Goal: Task Accomplishment & Management: Complete application form

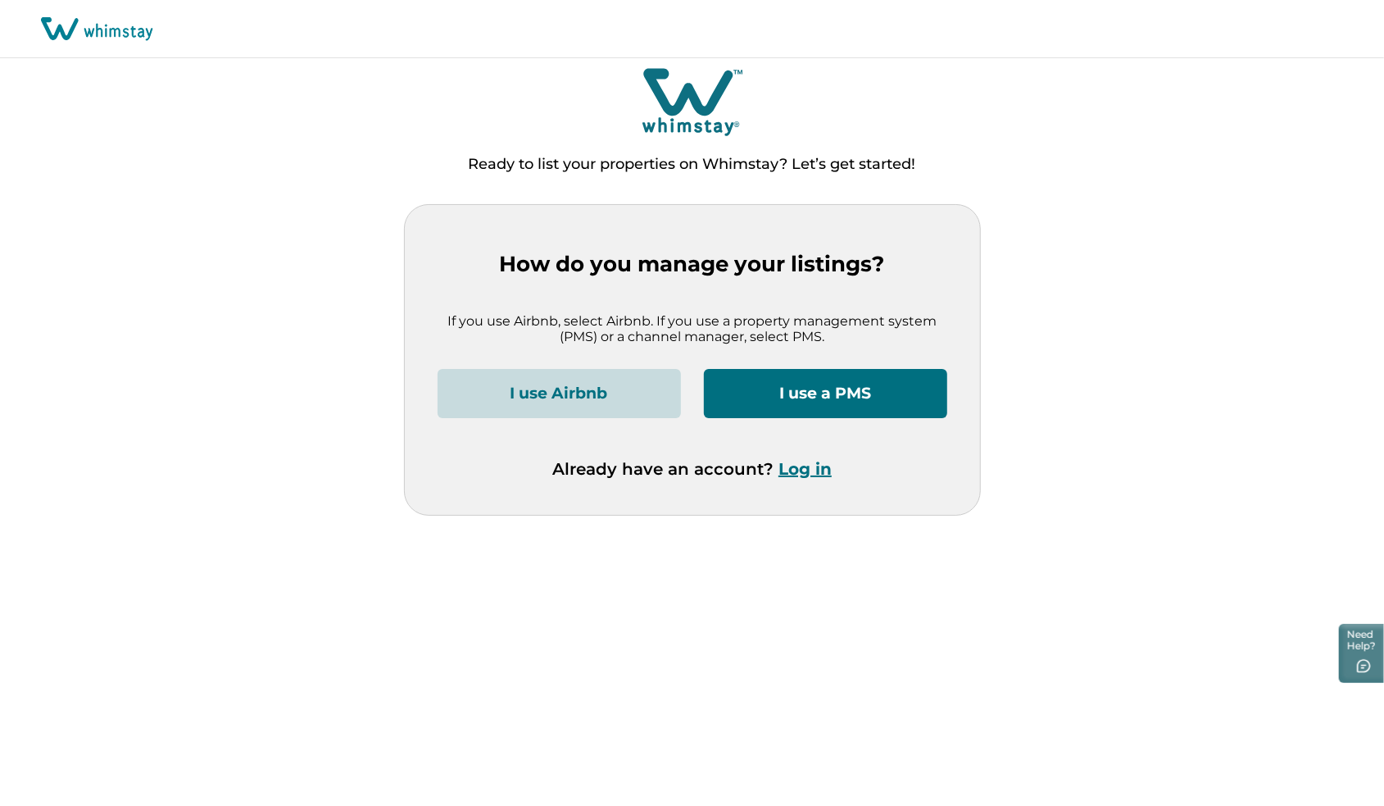
click at [829, 411] on button "I use a PMS" at bounding box center [825, 393] width 243 height 49
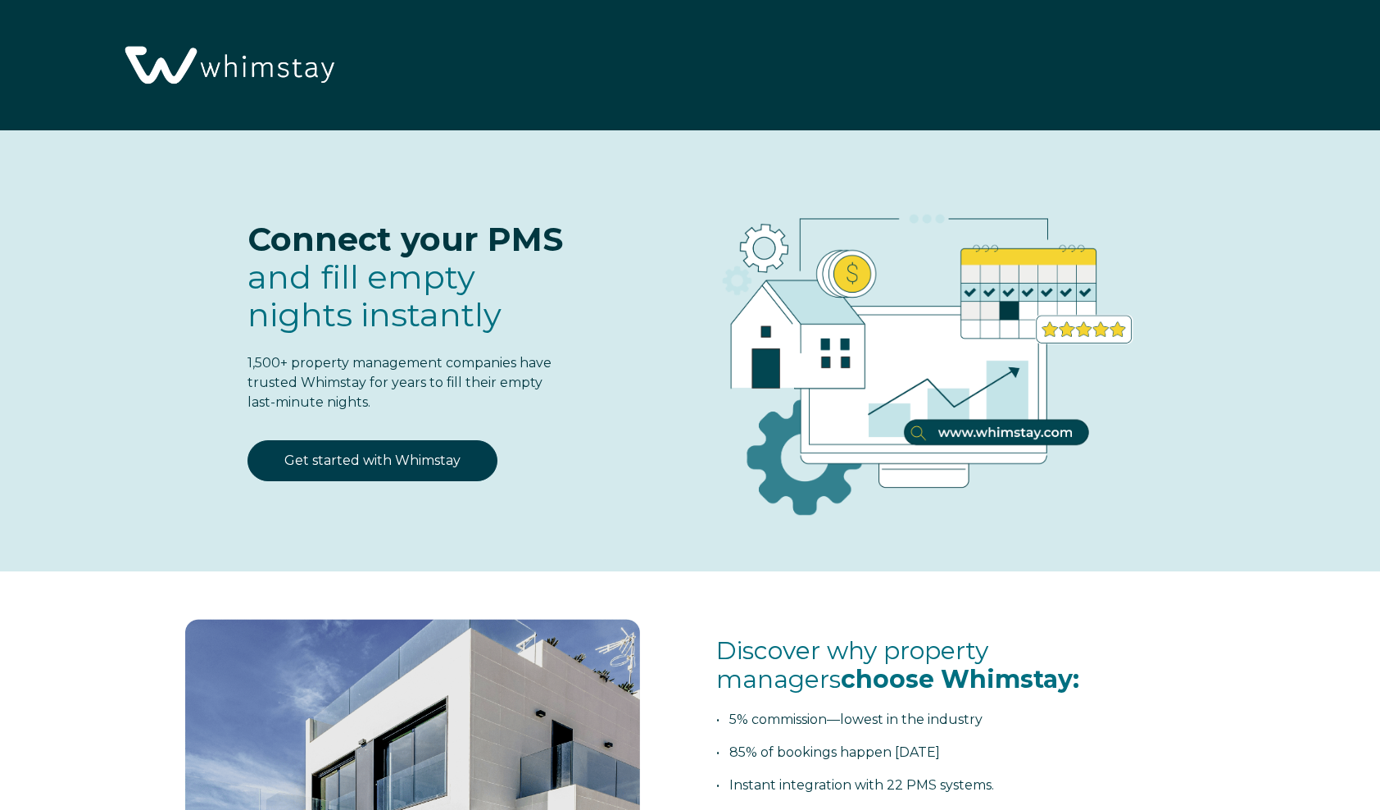
select select "US"
select select "Standard"
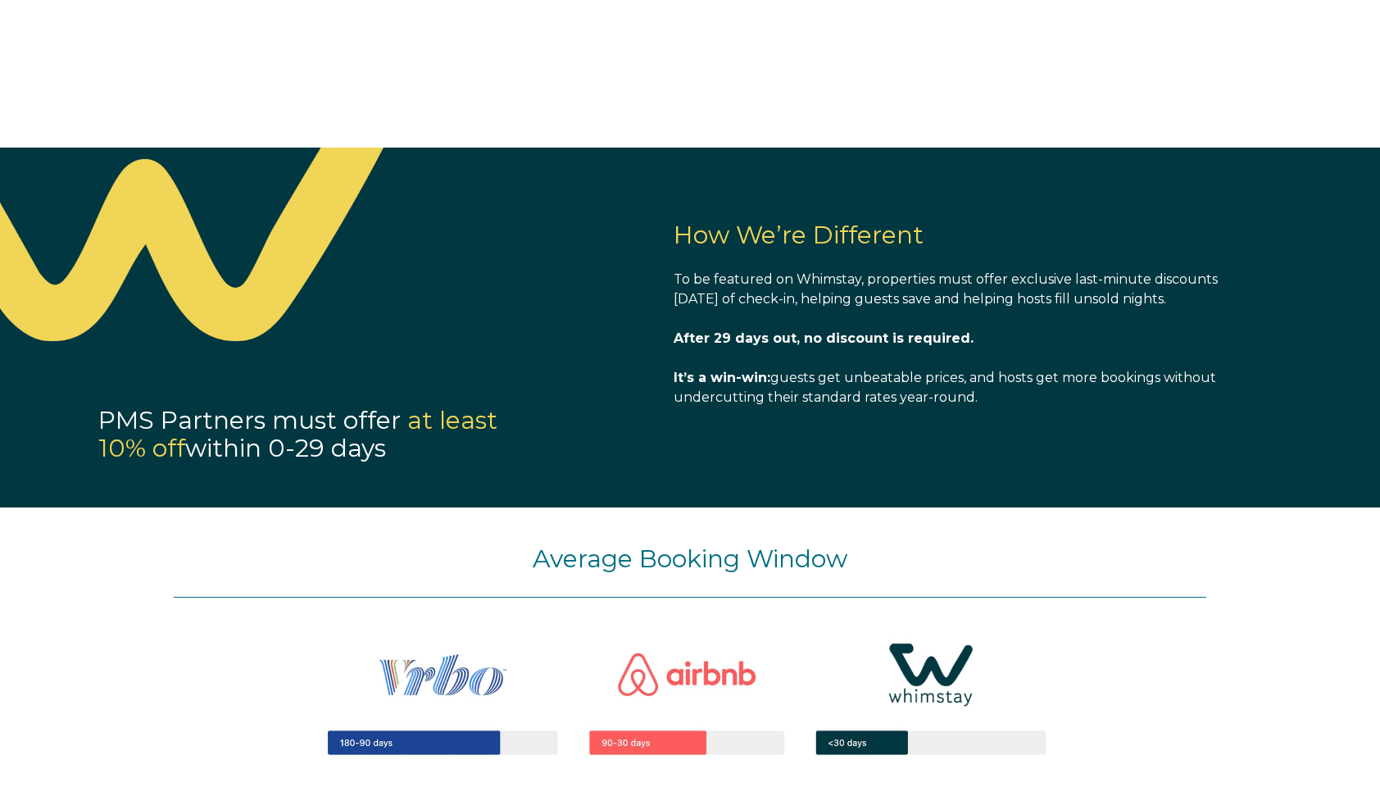
scroll to position [1066, 0]
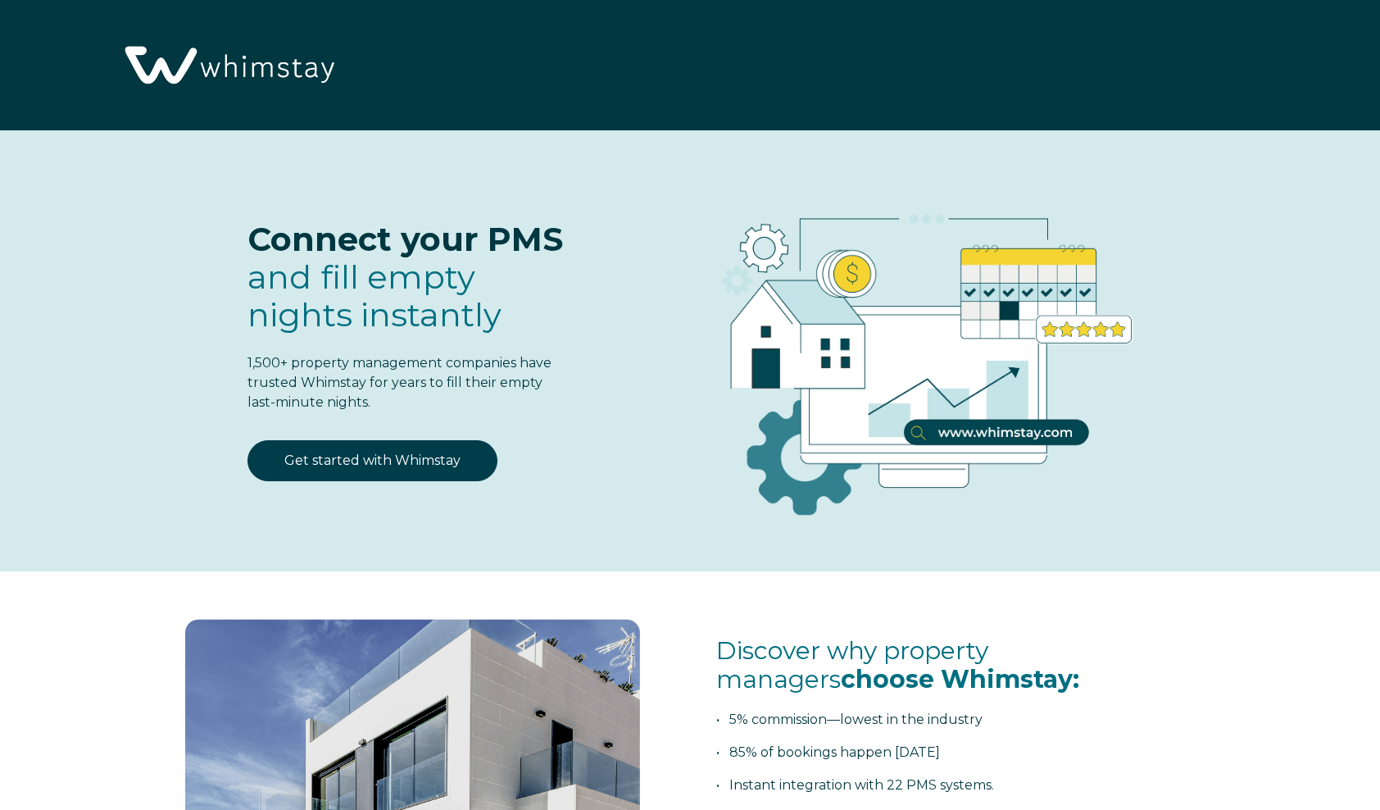
select select "US"
select select "Standard"
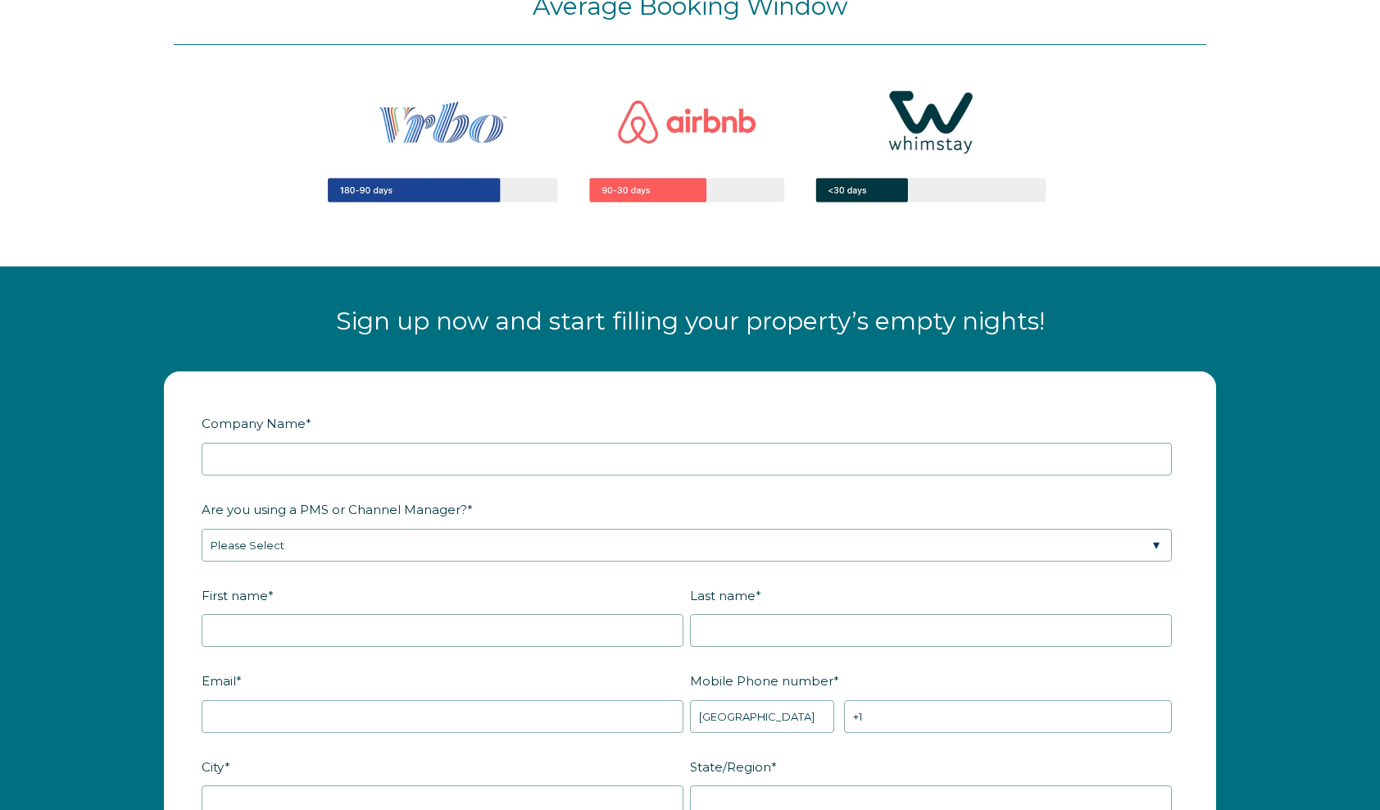
scroll to position [1967, 0]
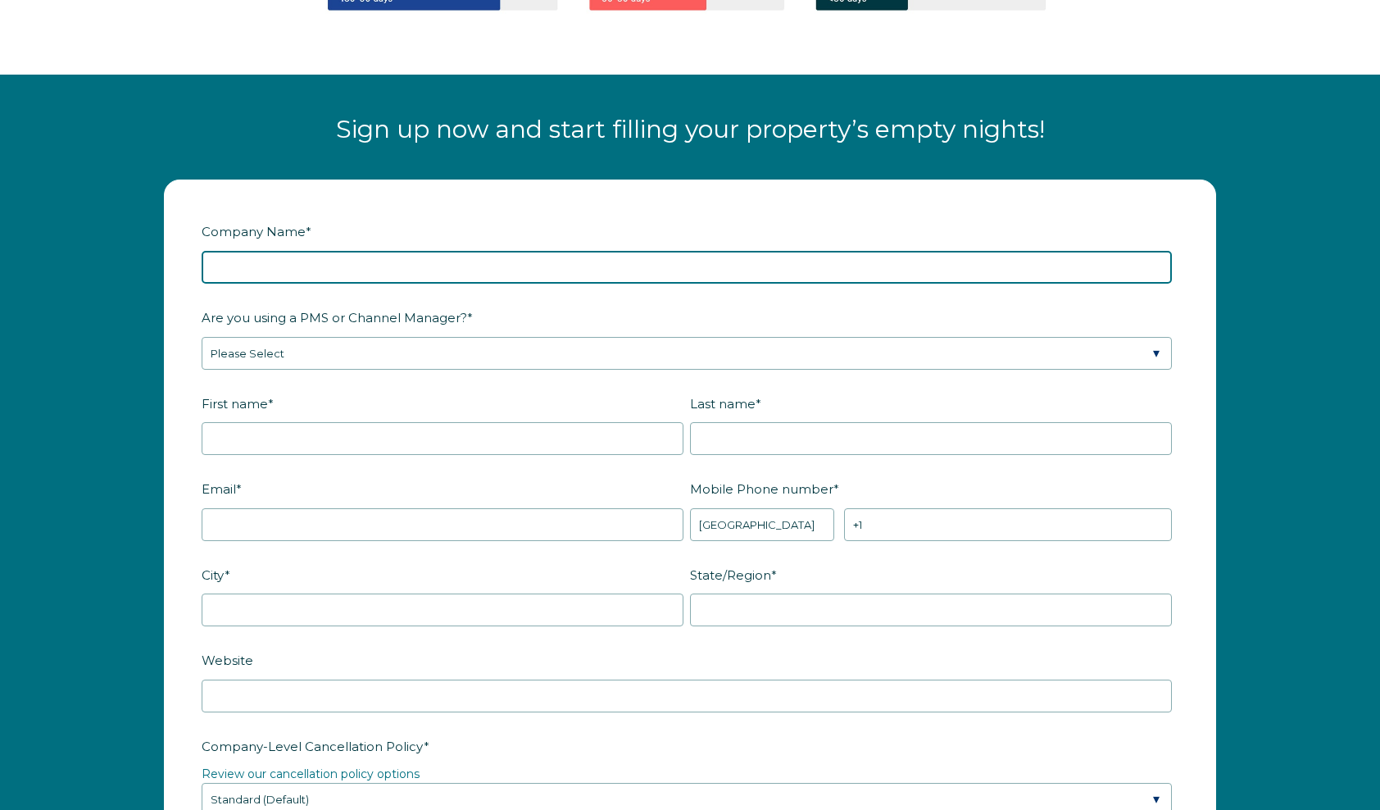
click at [408, 275] on input "Company Name *" at bounding box center [687, 267] width 970 height 33
type input "[DOMAIN_NAME]"
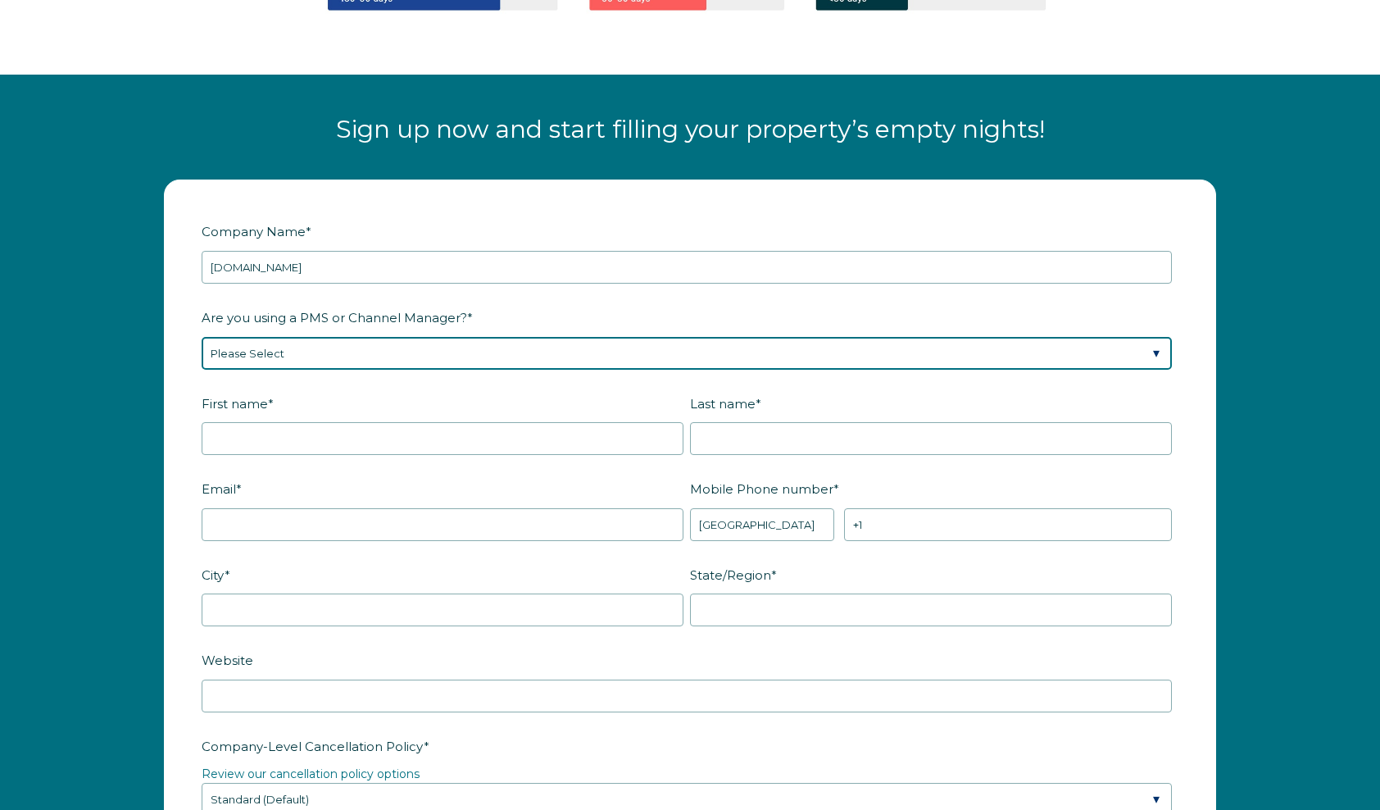
click at [311, 351] on select "Please Select Barefoot BookingPal Boost Brightside CiiRUS Escapia Guesty Hostaw…" at bounding box center [687, 353] width 970 height 33
select select "OwnerRez"
click at [202, 337] on select "Please Select Barefoot BookingPal Boost Brightside CiiRUS Escapia Guesty Hostaw…" at bounding box center [687, 353] width 970 height 33
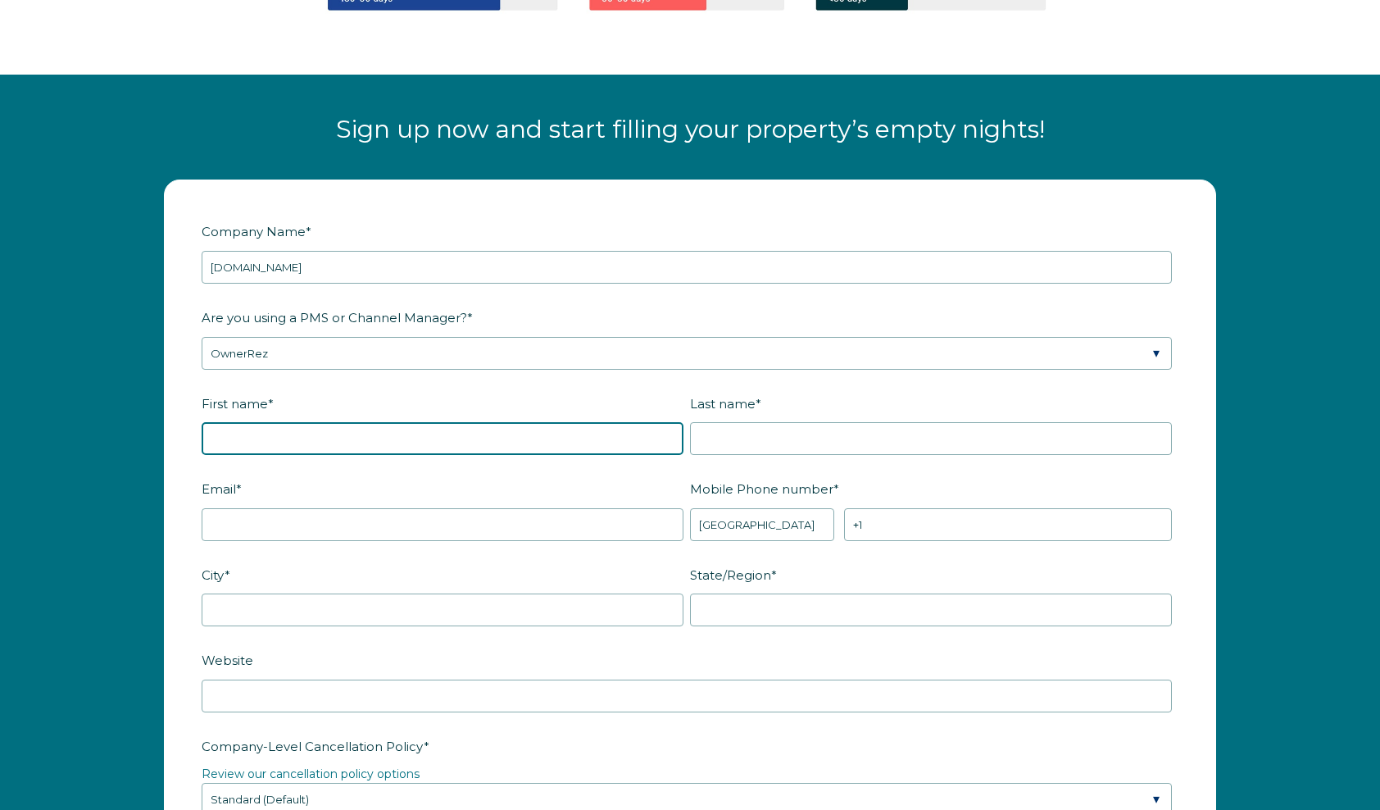
click at [352, 439] on input "First name *" at bounding box center [443, 438] width 482 height 33
click at [444, 429] on input "First name *" at bounding box center [443, 438] width 482 height 33
type input "Andrew"
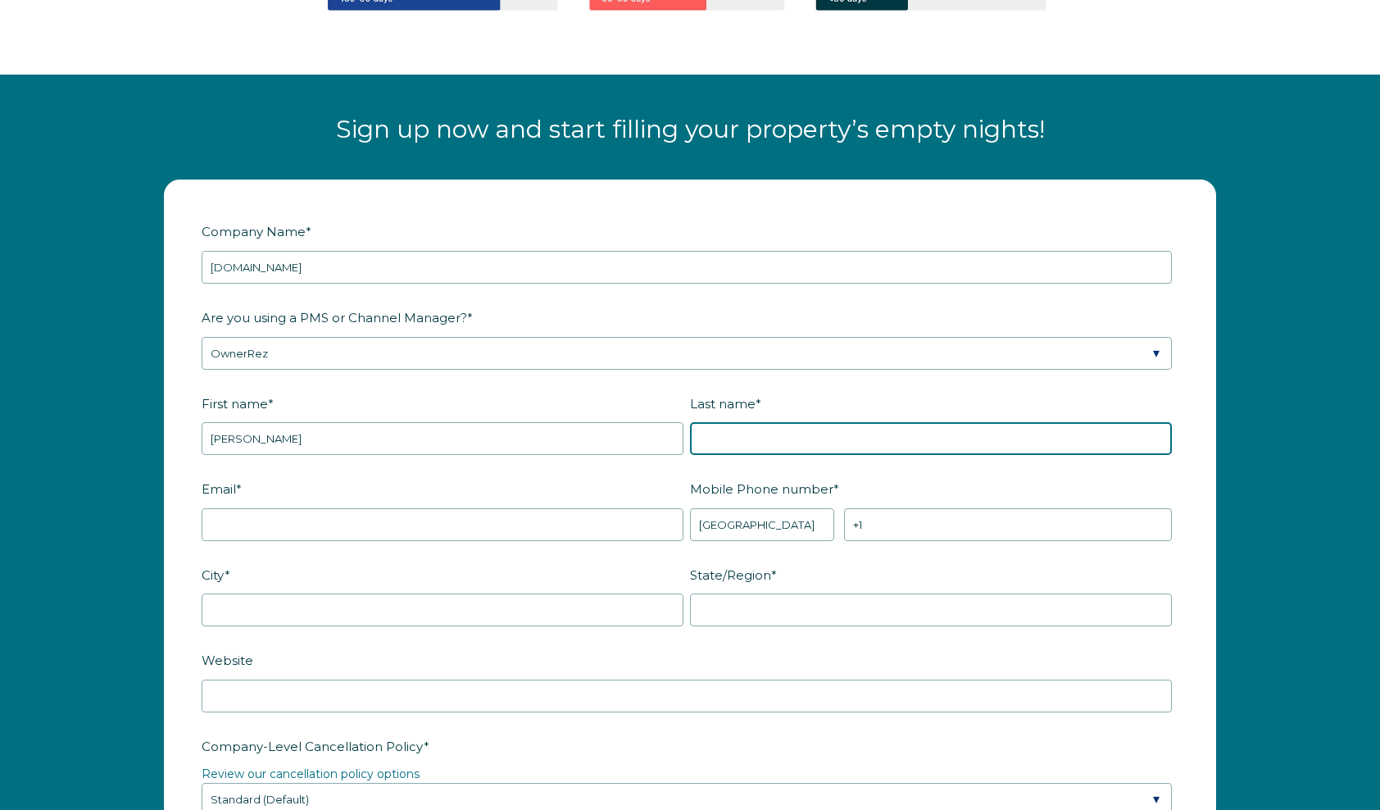
type input "Ibbotson"
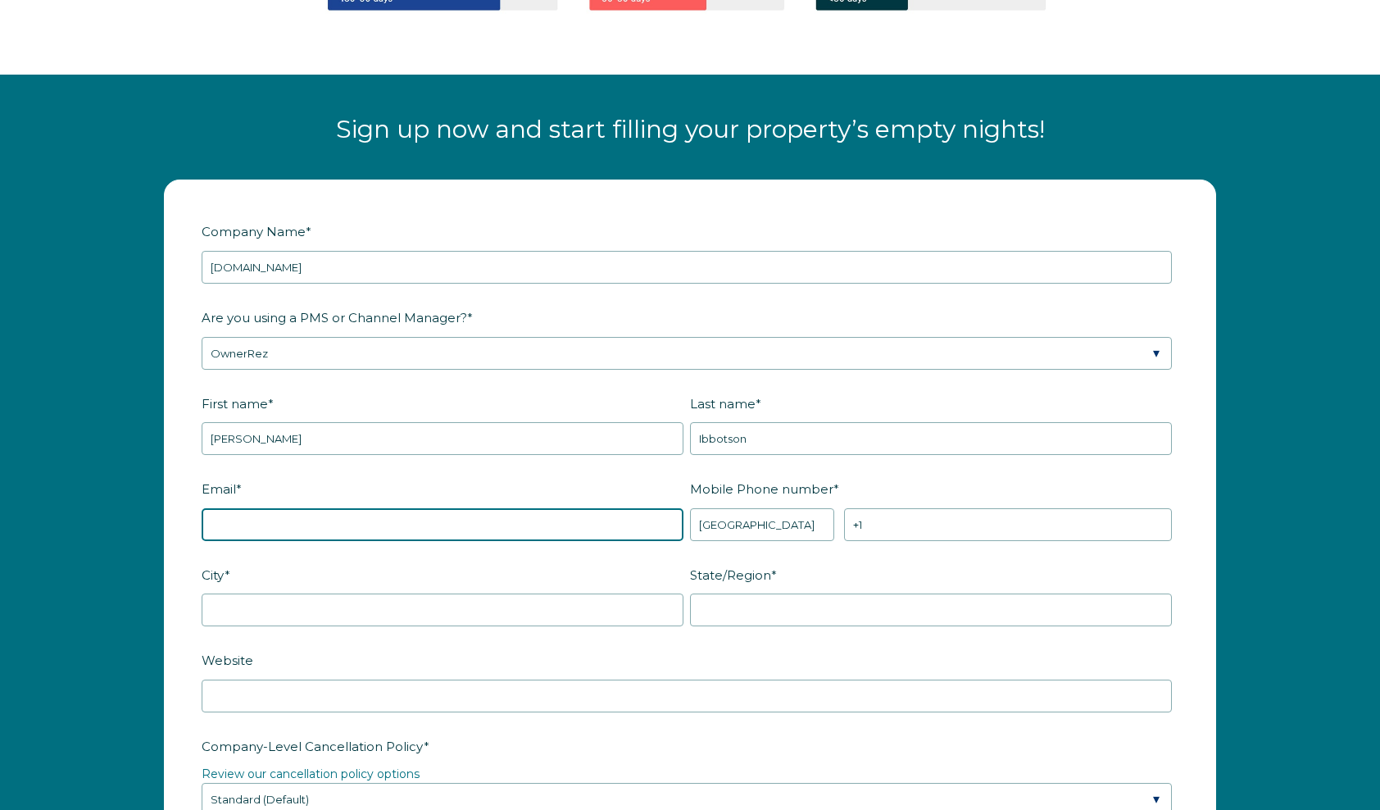
type input "aibbotson@gmail.com"
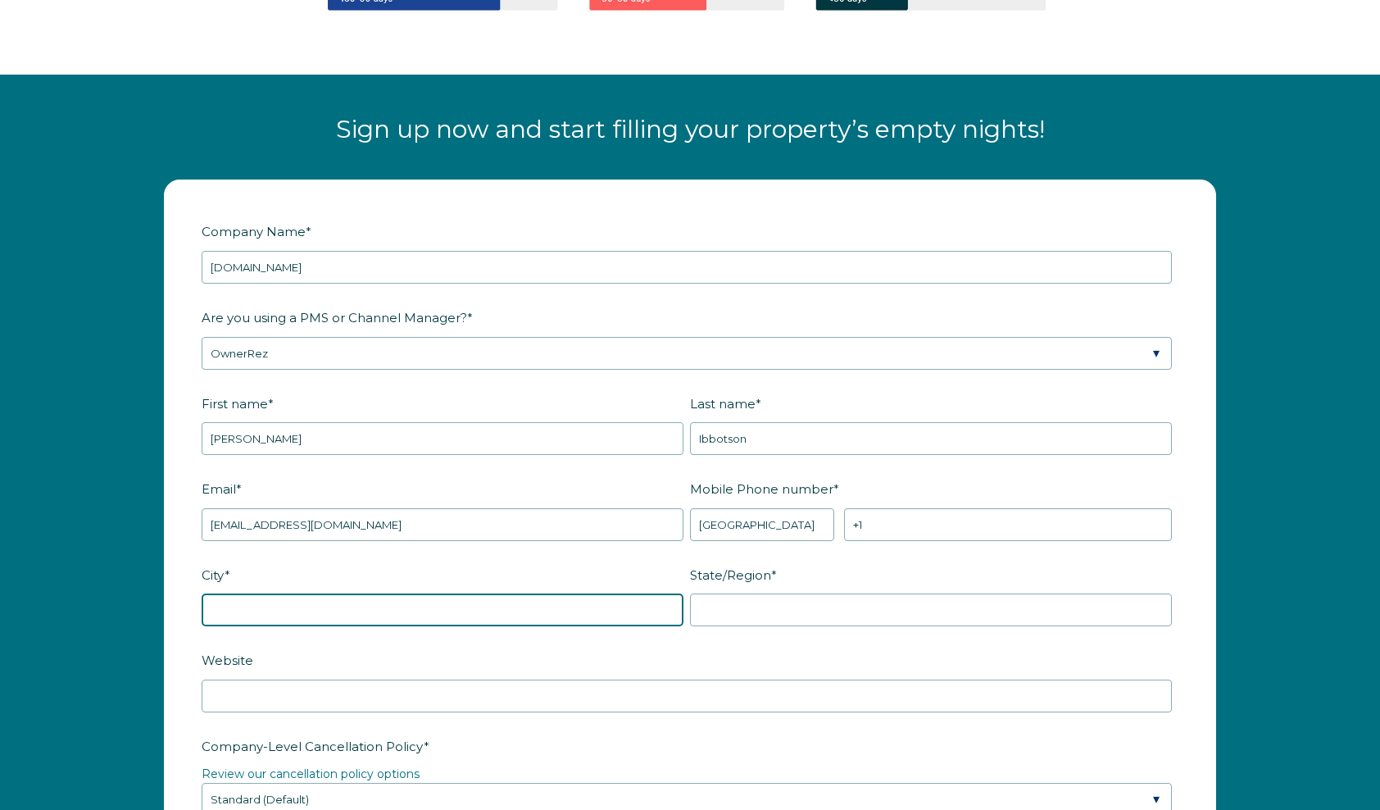
type input "Upperville"
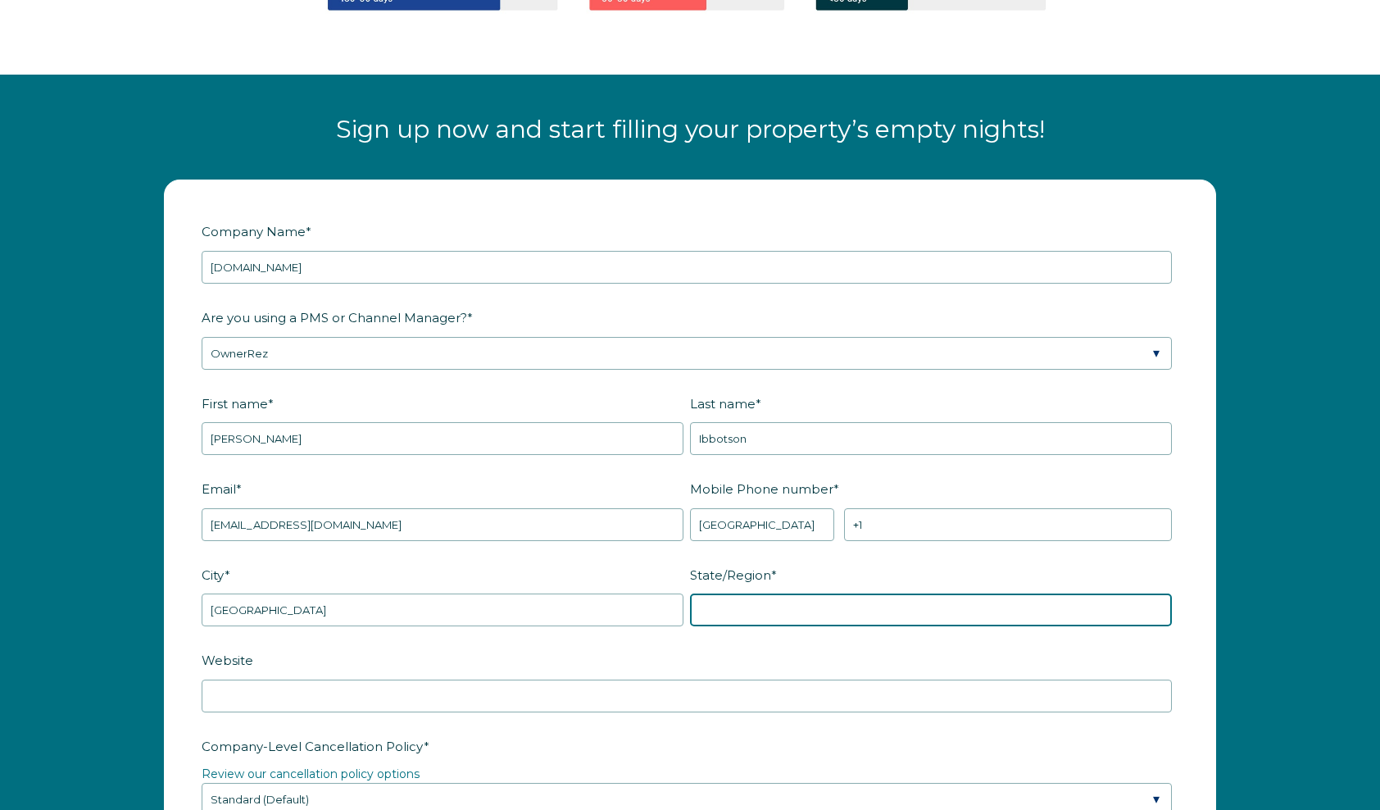
type input "VA"
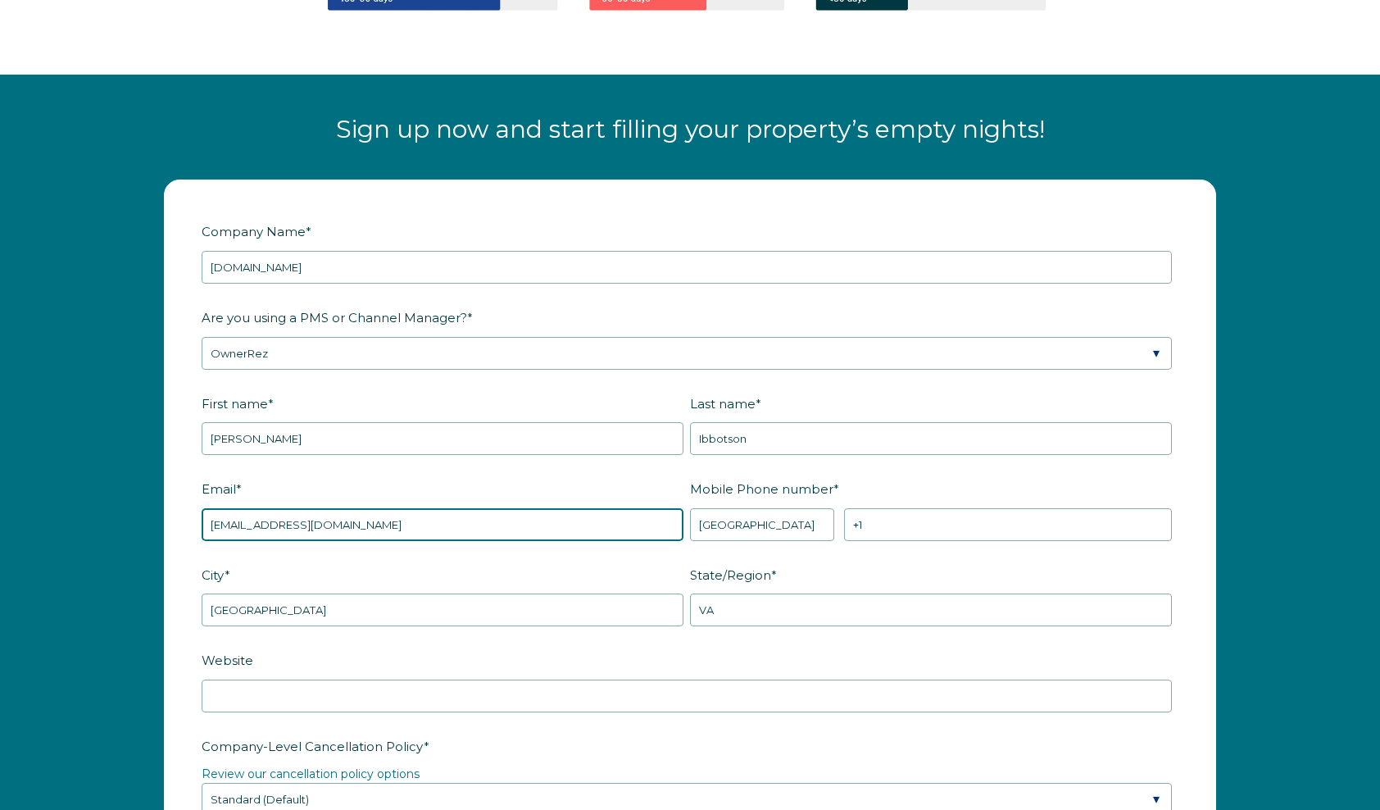
drag, startPoint x: 261, startPoint y: 521, endPoint x: 169, endPoint y: 524, distance: 91.8
click at [169, 523] on form "Company Name * ShortStayInDC.com Are you using a PMS or Channel Manager? * Plea…" at bounding box center [690, 786] width 1051 height 1213
type input "[EMAIL_ADDRESS][DOMAIN_NAME]"
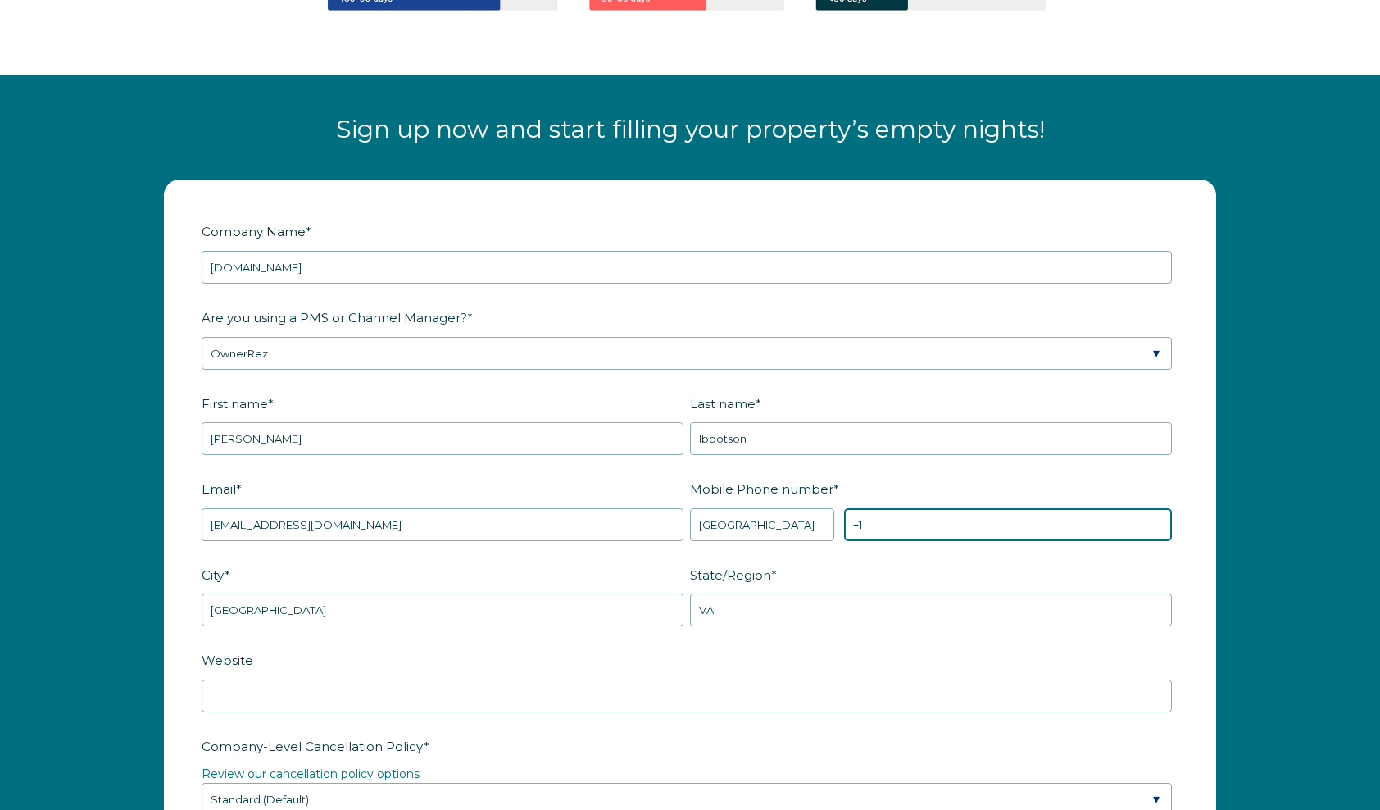
click at [908, 512] on input "+1" at bounding box center [1008, 524] width 328 height 33
type input "+1 2028104710"
click at [931, 577] on label "State/Region *" at bounding box center [934, 575] width 489 height 29
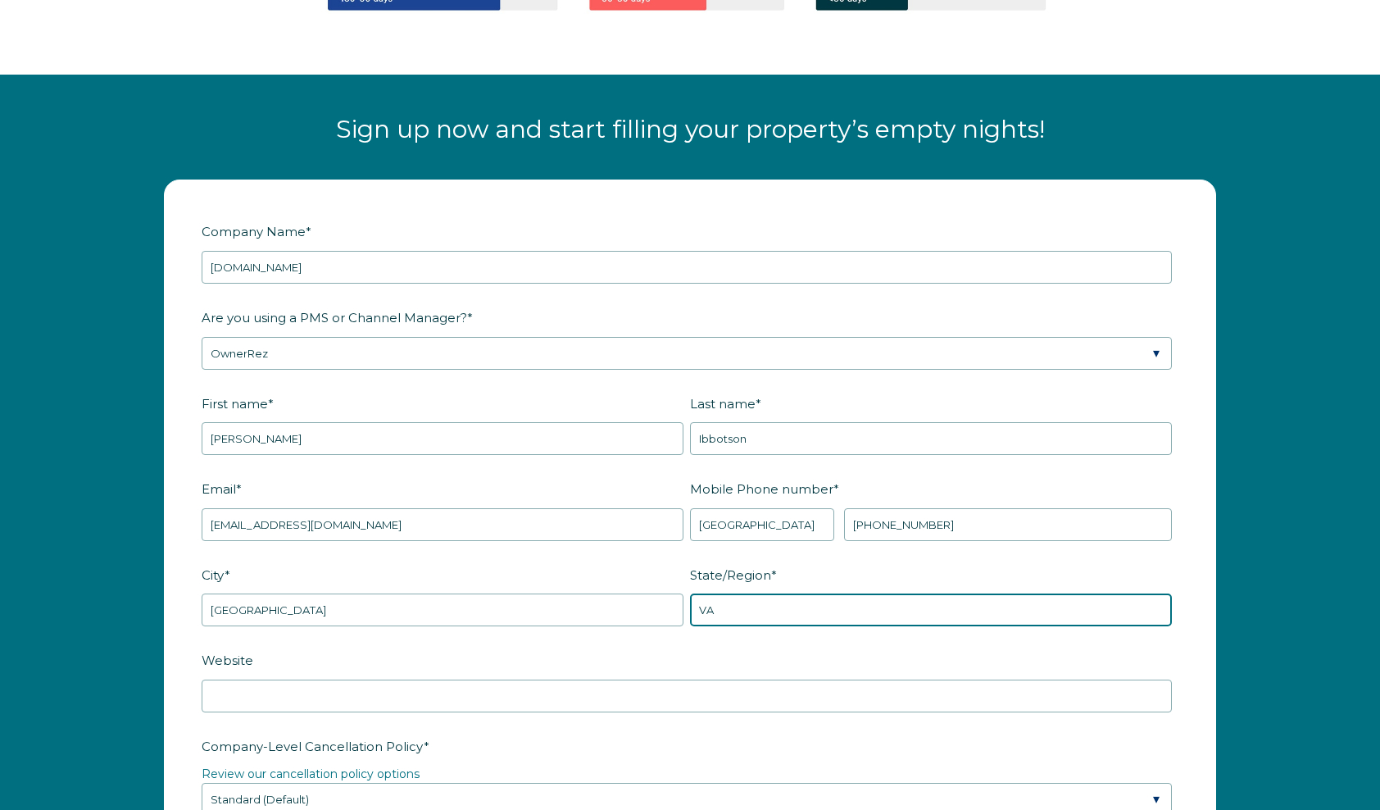
click at [931, 593] on input "VA" at bounding box center [931, 609] width 482 height 33
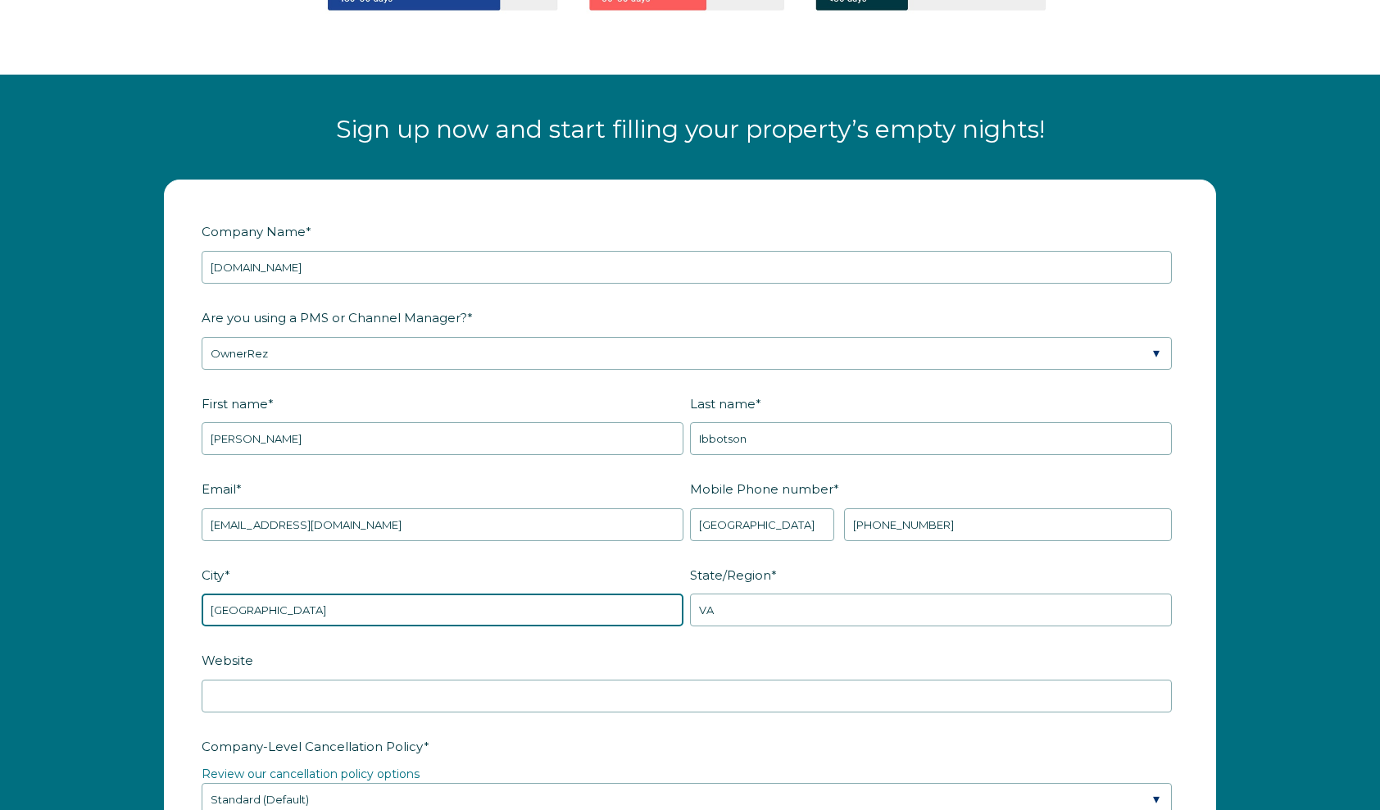
drag, startPoint x: 490, startPoint y: 615, endPoint x: 189, endPoint y: 611, distance: 300.8
click at [189, 611] on form "Company Name * ShortStayInDC.com Are you using a PMS or Channel Manager? * Plea…" at bounding box center [690, 786] width 1051 height 1213
type input "Washington"
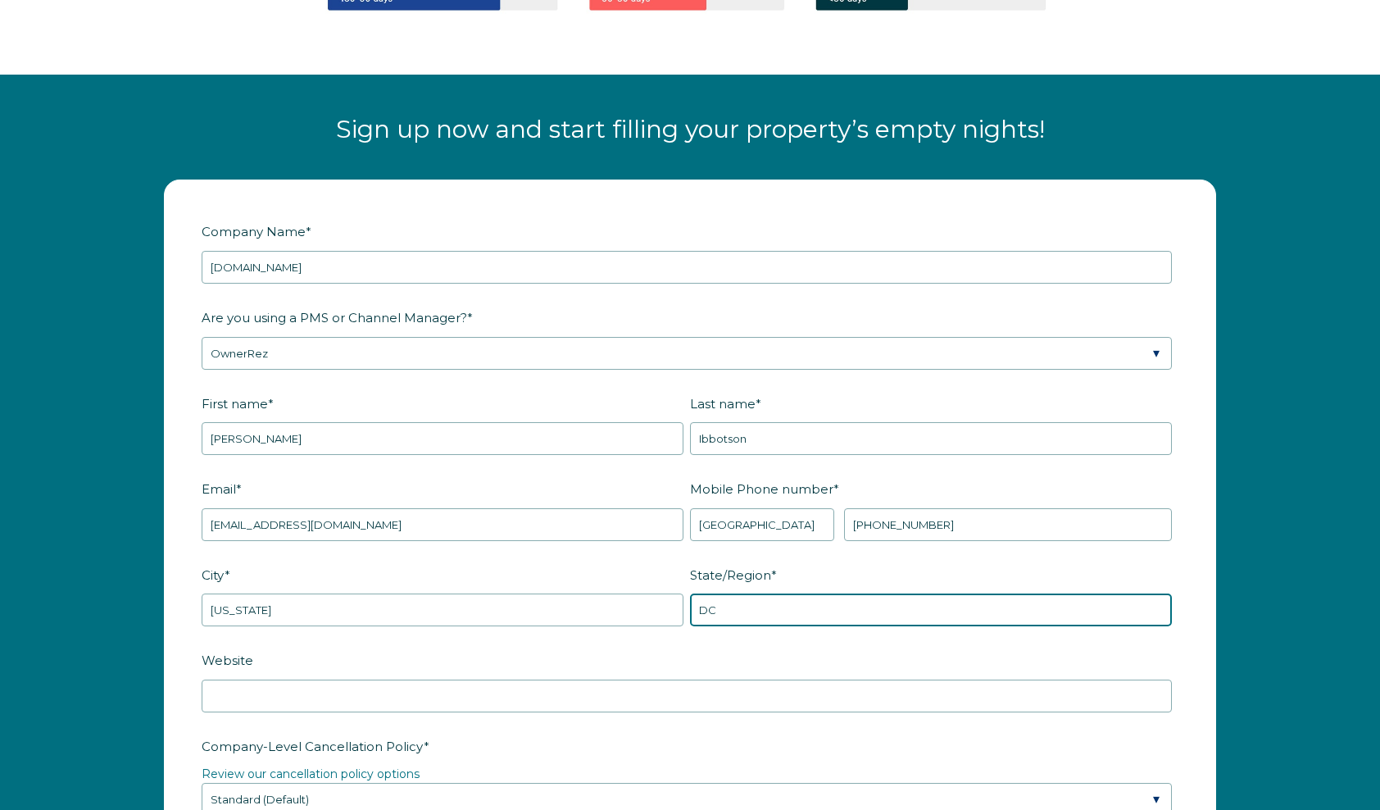
type input "DC"
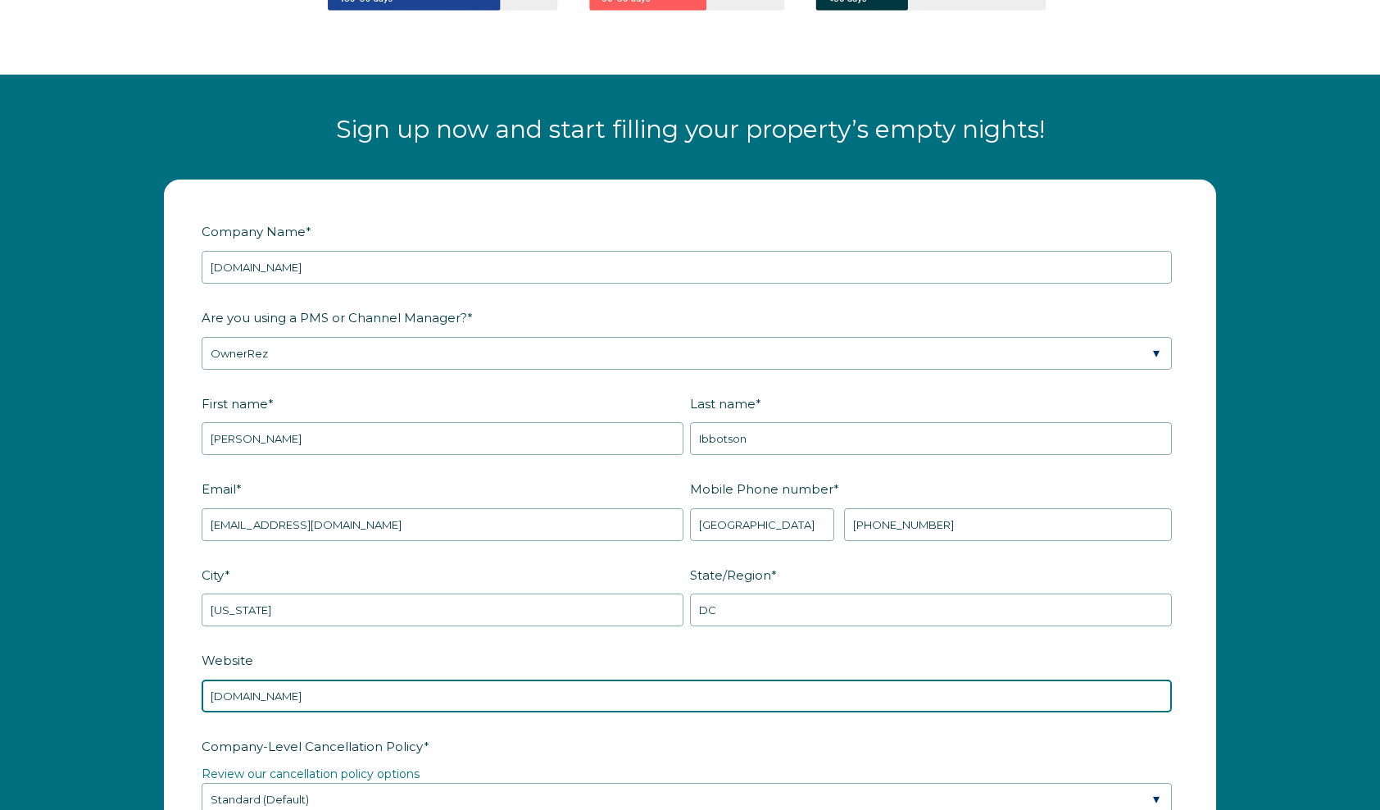
scroll to position [2295, 0]
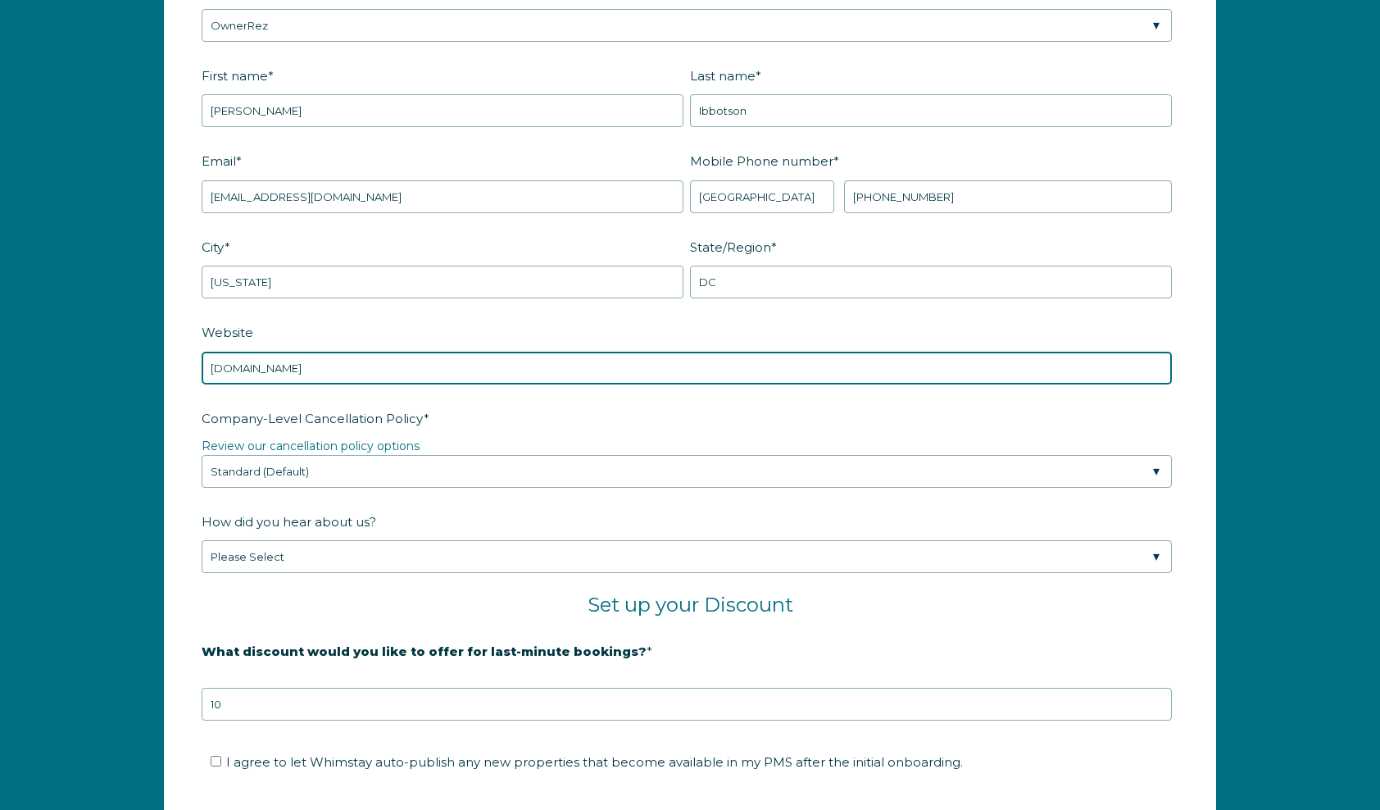
type input "shortstayindc.com"
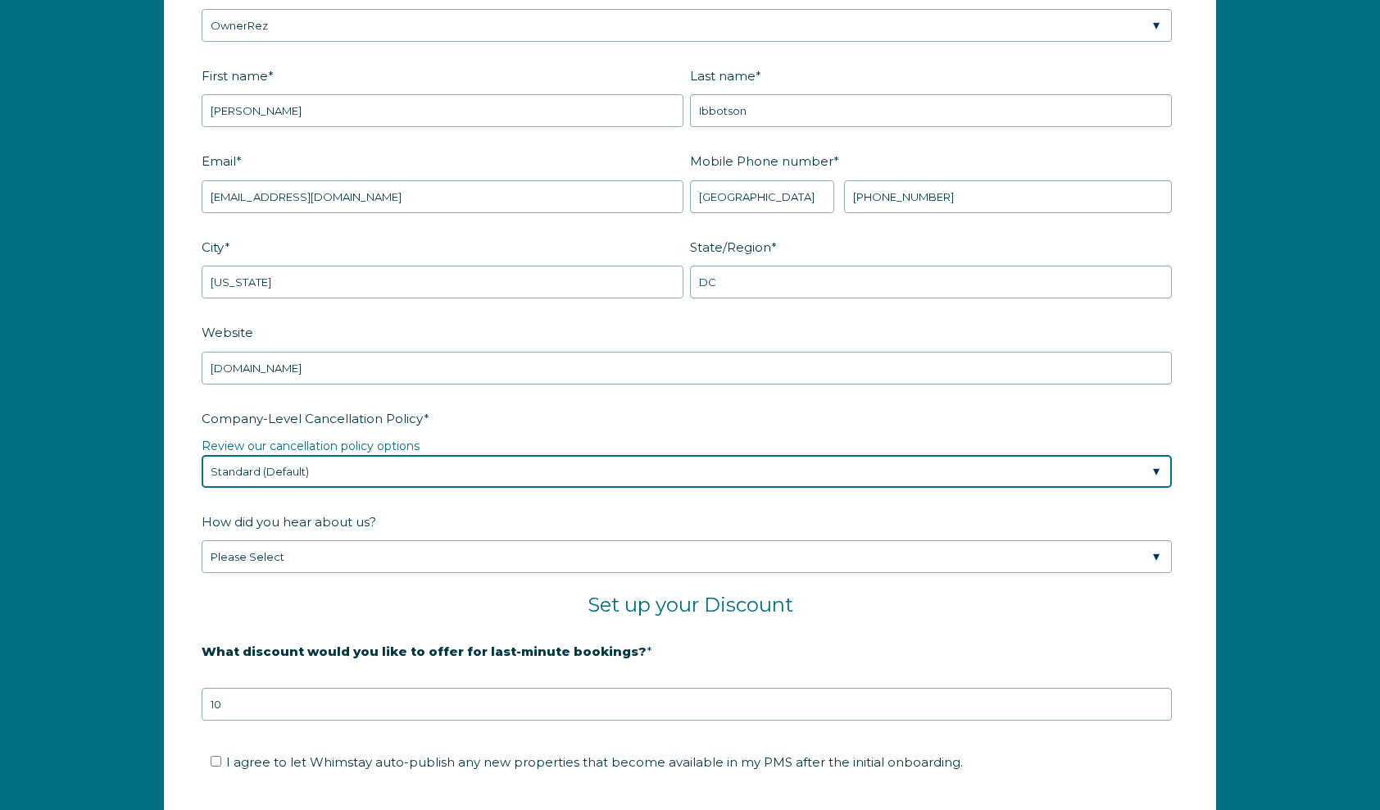
click at [344, 466] on select "Please Select Partial Standard (Default) Moderate Strict" at bounding box center [687, 471] width 970 height 33
select select "Moderate"
click at [202, 455] on select "Please Select Partial Standard (Default) Moderate Strict" at bounding box center [687, 471] width 970 height 33
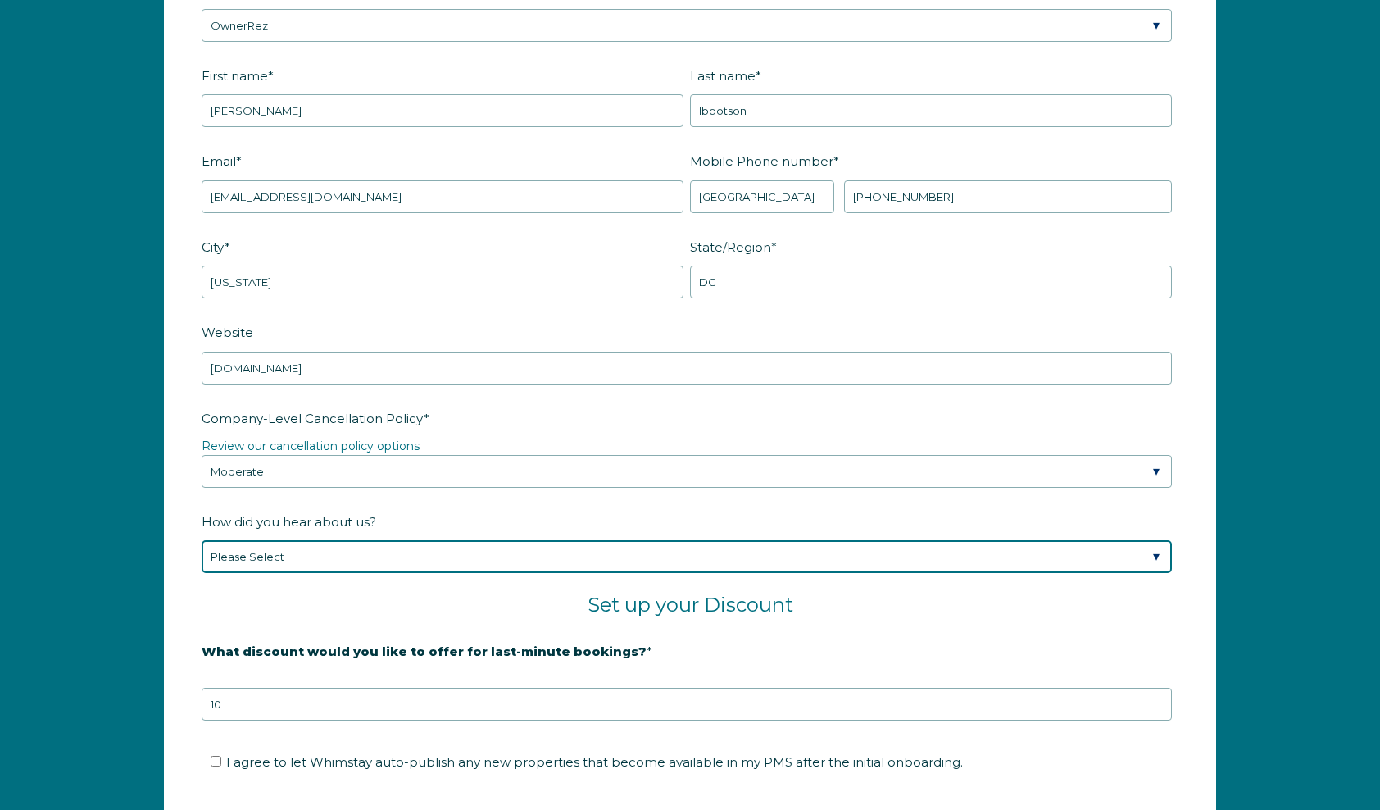
click at [338, 549] on select "Please Select Found Whimstay through a Google search Spoke to a Whimstay salesp…" at bounding box center [687, 556] width 970 height 33
select select "Other"
click at [202, 540] on select "Please Select Found Whimstay through a Google search Spoke to a Whimstay salesp…" at bounding box center [687, 556] width 970 height 33
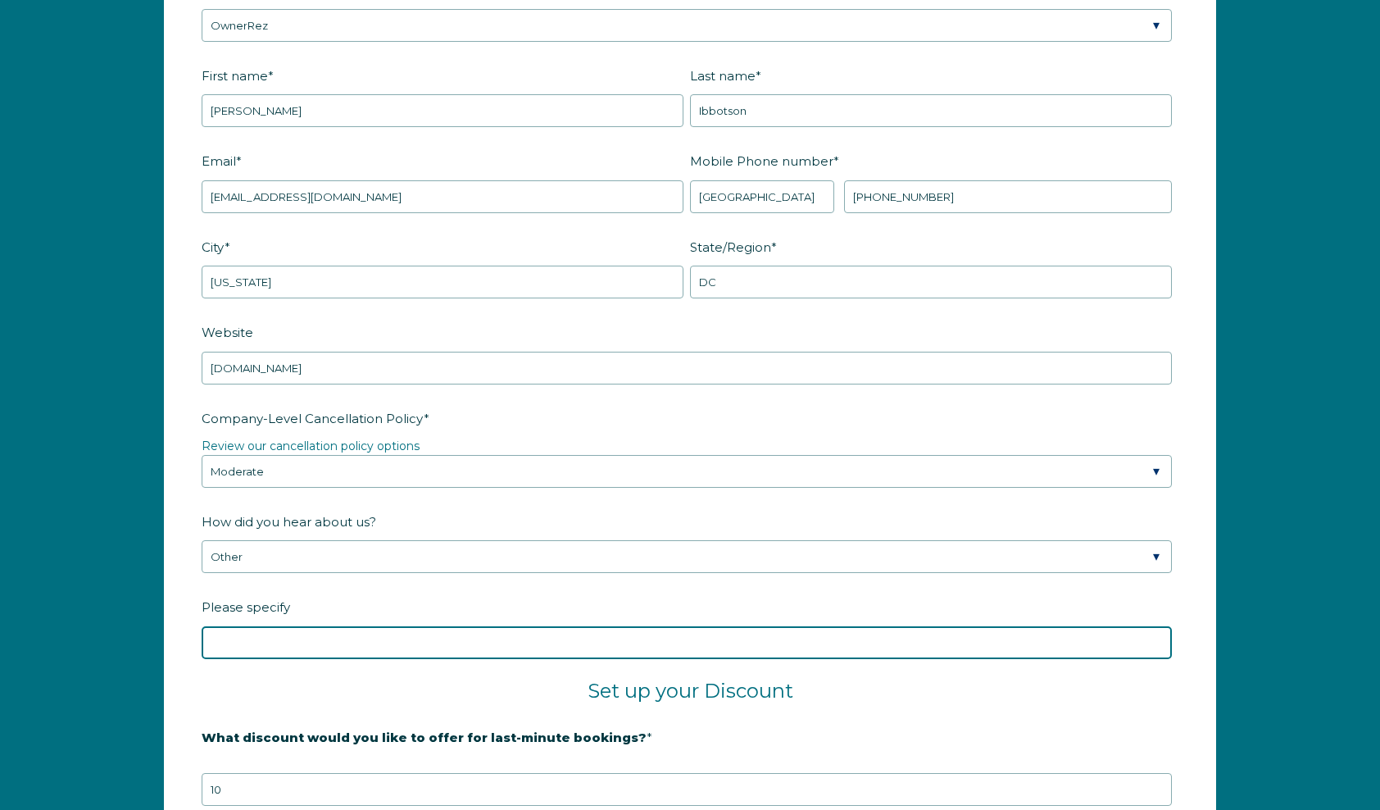
click at [370, 648] on input "Please specify" at bounding box center [687, 642] width 970 height 33
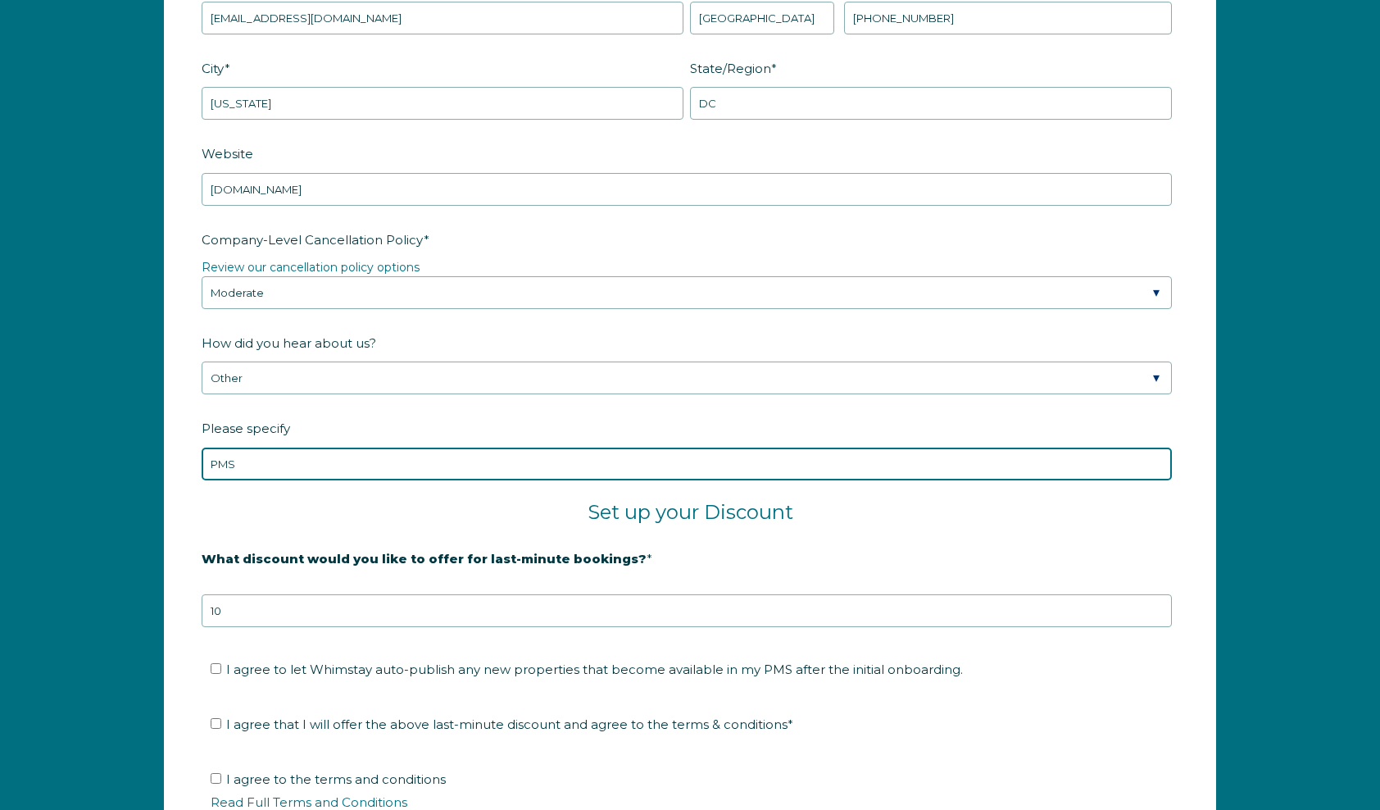
scroll to position [2705, 0]
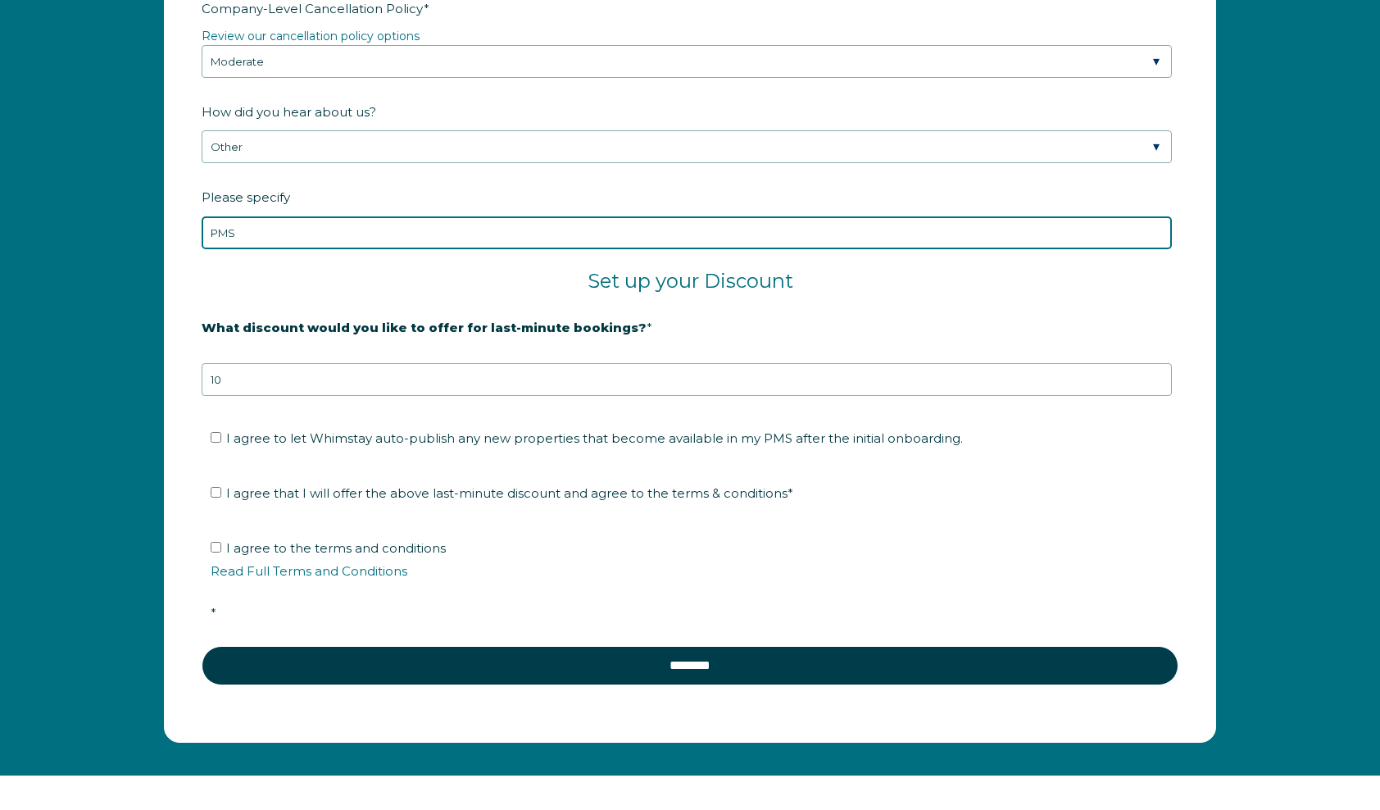
type input "PMS"
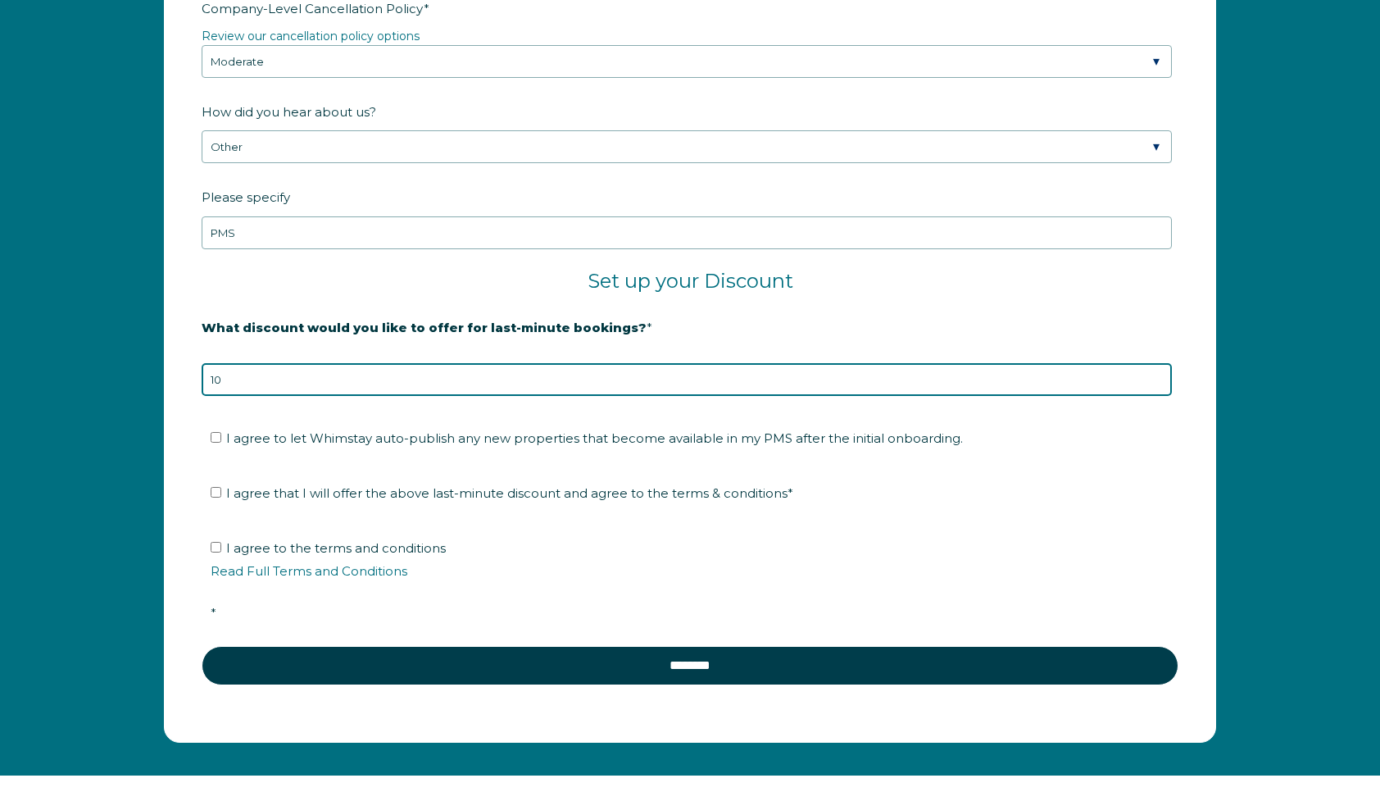
click at [216, 369] on input "10" at bounding box center [687, 379] width 970 height 33
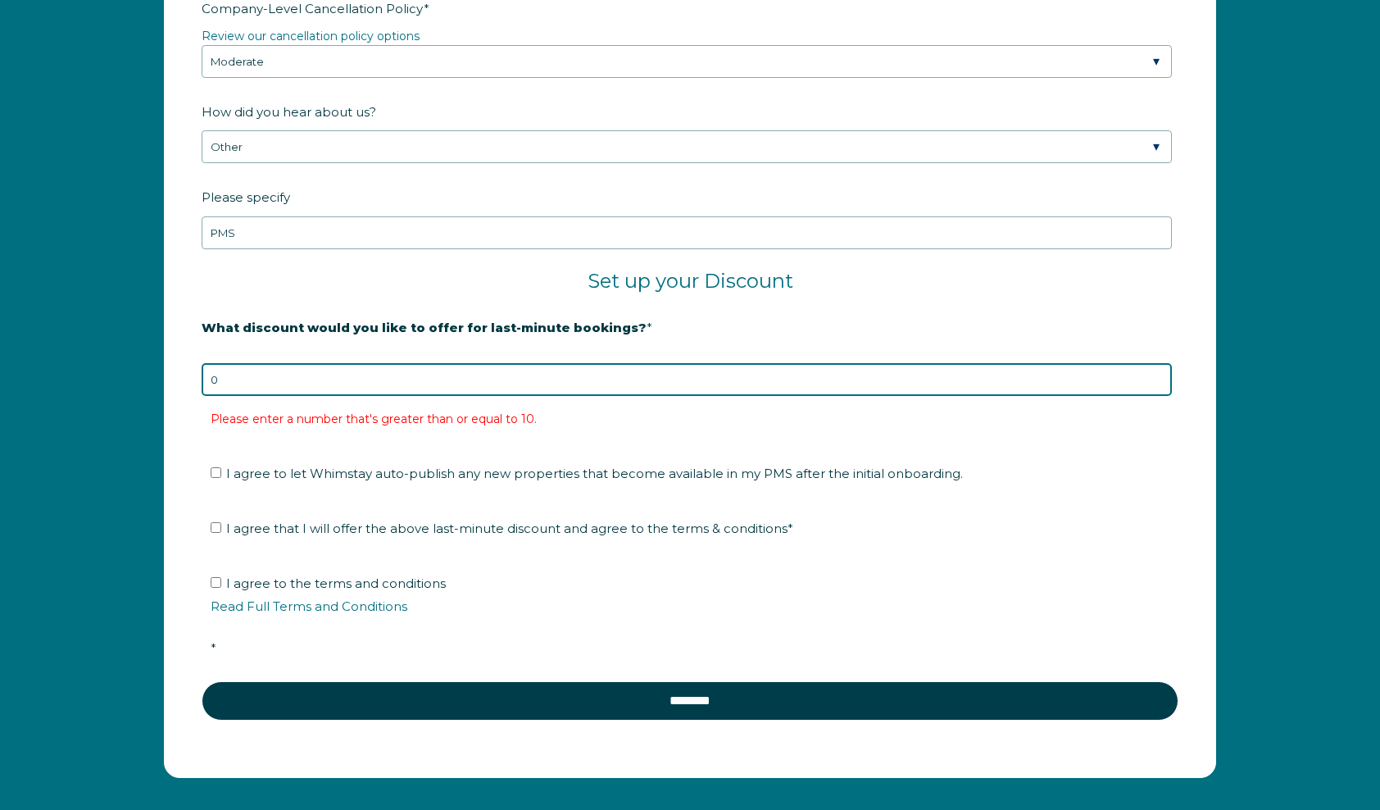
type input "10"
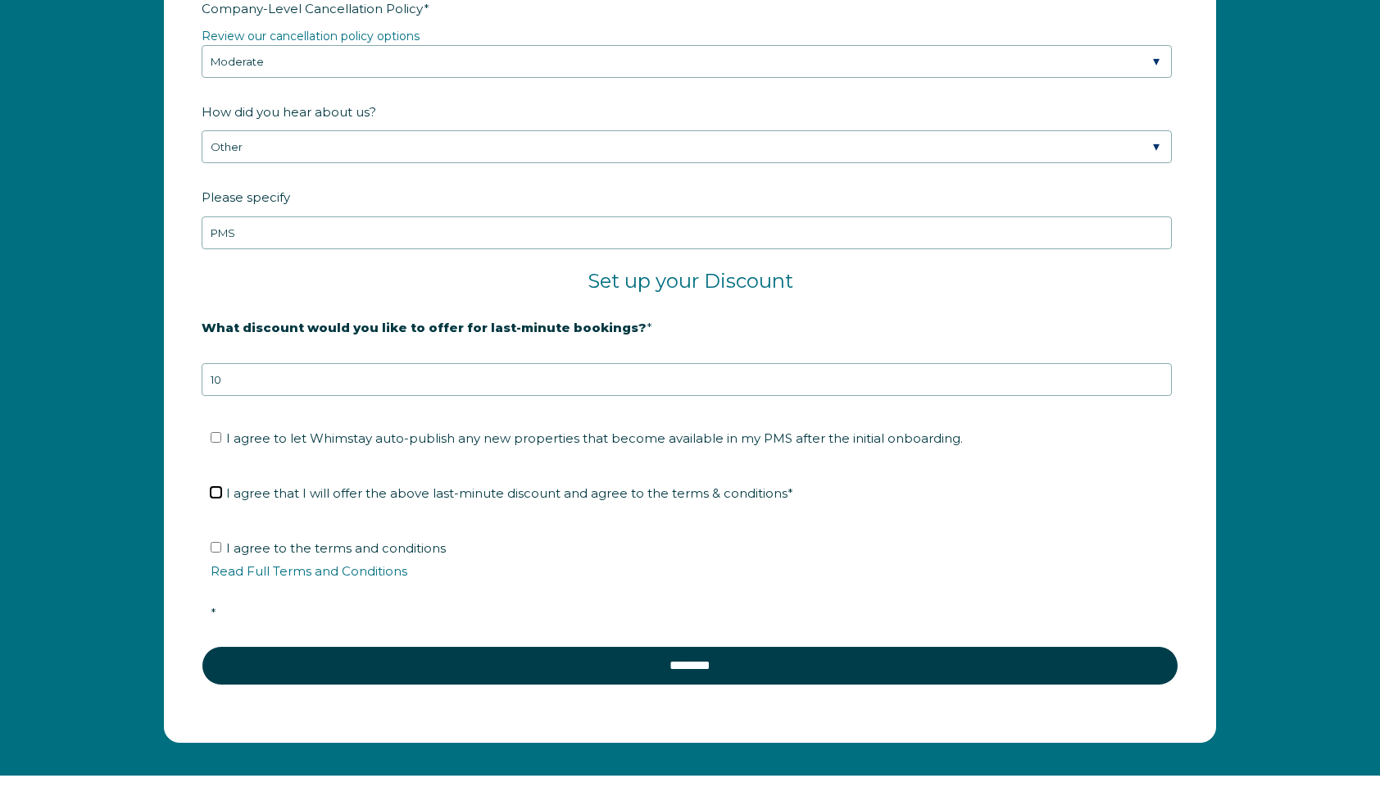
click at [215, 487] on input "I agree that I will offer the above last-minute discount and agree to the terms…" at bounding box center [216, 492] width 11 height 11
checkbox input "true"
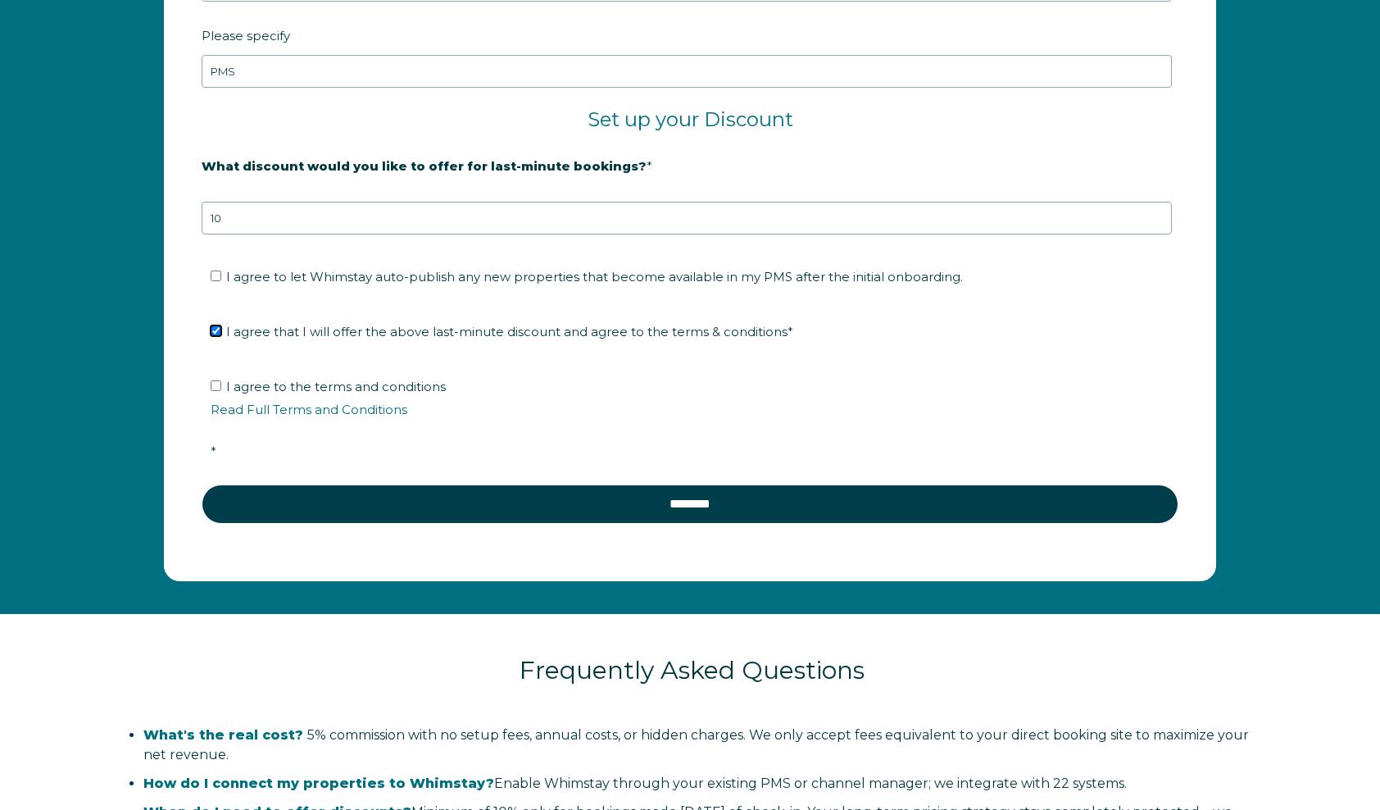
scroll to position [2869, 0]
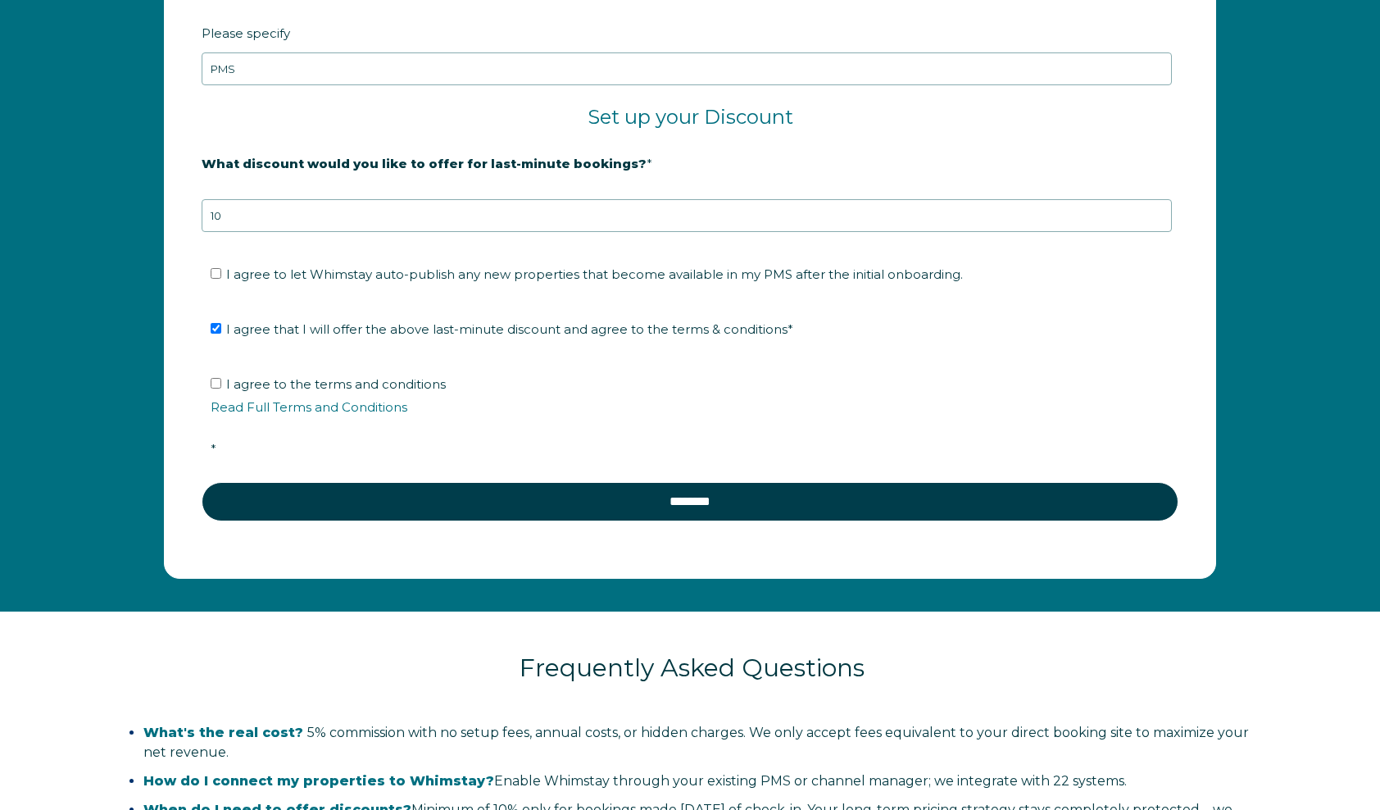
click at [221, 380] on label "I agree to the terms and conditions Read Full Terms and Conditions *" at bounding box center [696, 416] width 970 height 80
click at [221, 380] on input "I agree to the terms and conditions Read Full Terms and Conditions *" at bounding box center [216, 383] width 11 height 11
checkbox input "true"
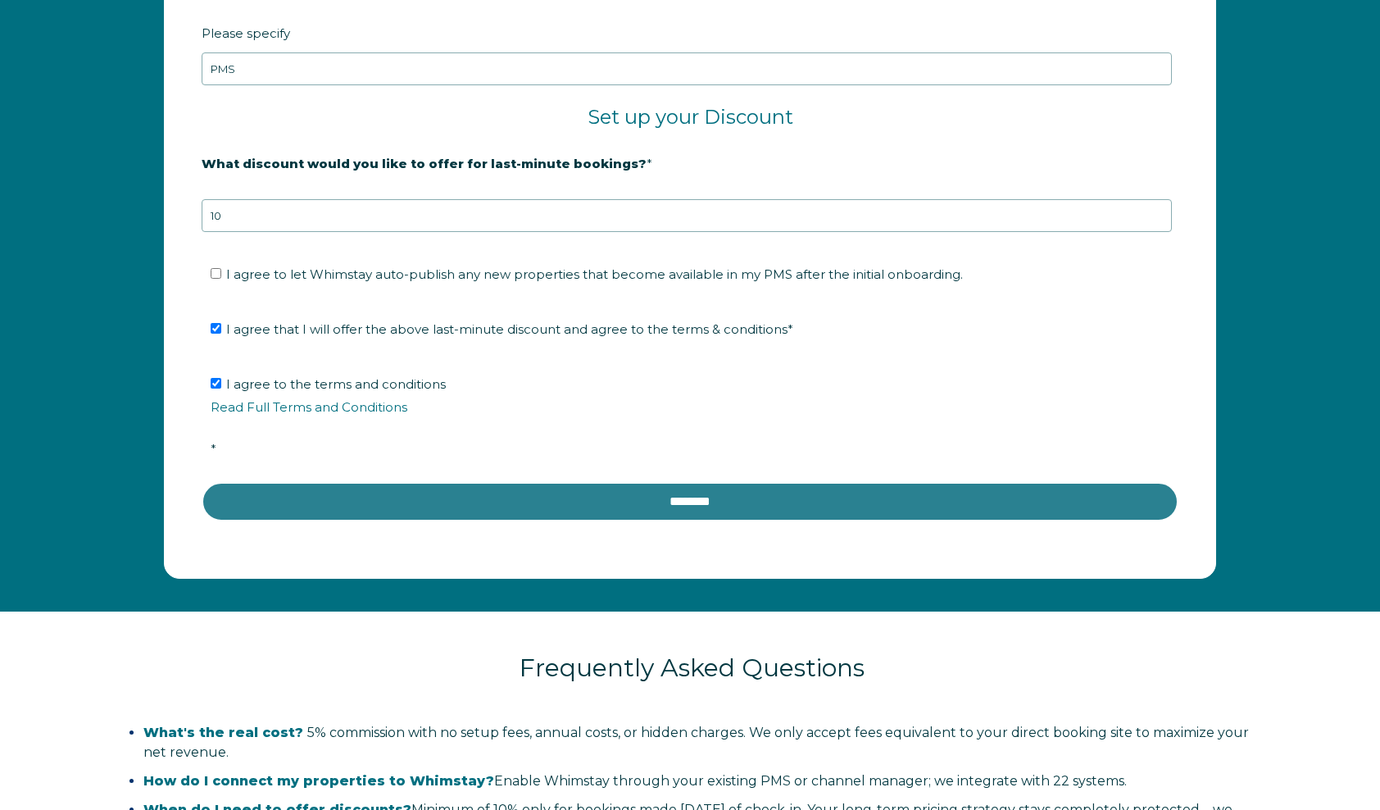
click at [418, 495] on input "********" at bounding box center [690, 501] width 977 height 39
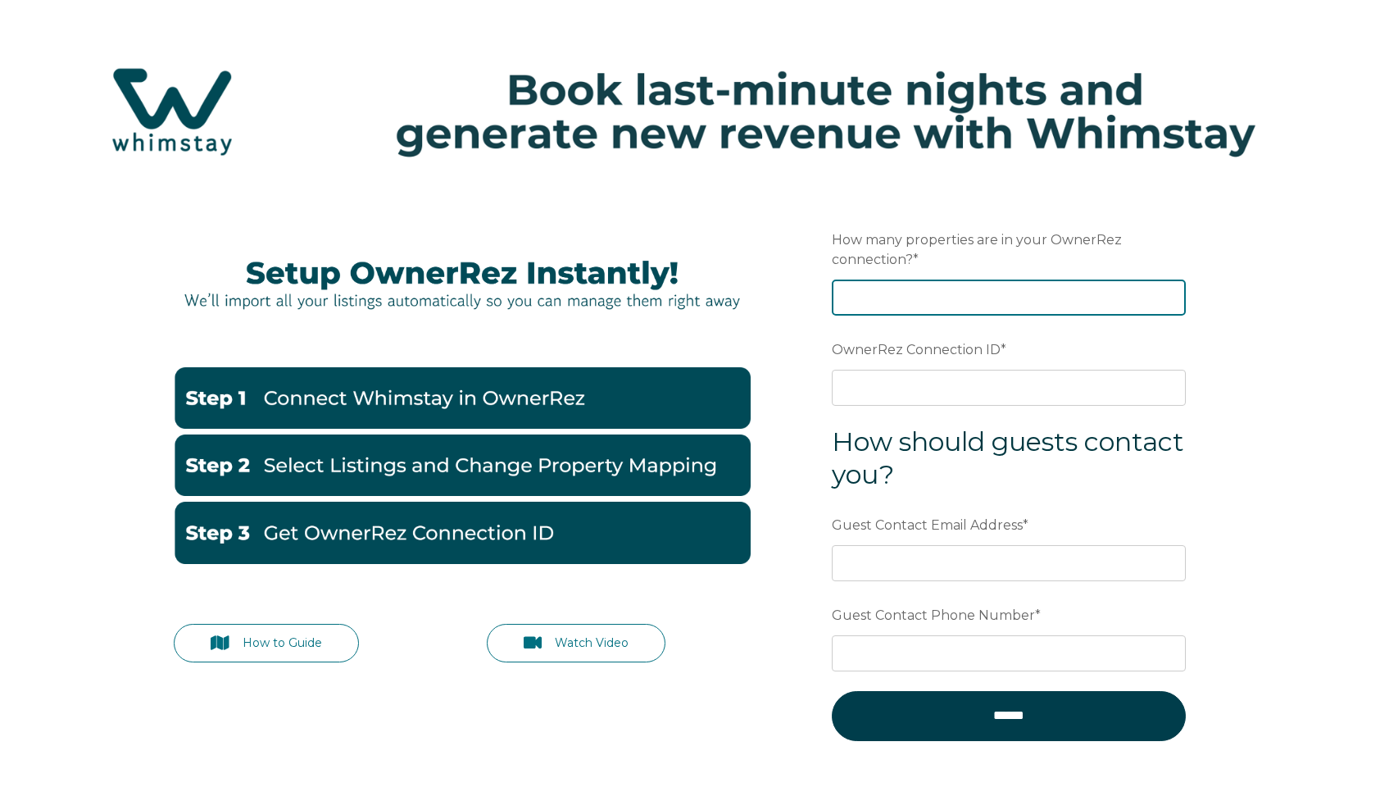
click at [977, 282] on input "How many properties are in your OwnerRez connection? *" at bounding box center [1009, 297] width 354 height 36
click at [1169, 297] on input "-1" at bounding box center [1009, 297] width 354 height 36
click at [1169, 297] on input "-2" at bounding box center [1009, 297] width 354 height 36
click at [1169, 291] on input "-1" at bounding box center [1009, 297] width 354 height 36
click at [1169, 291] on input "0" at bounding box center [1009, 297] width 354 height 36
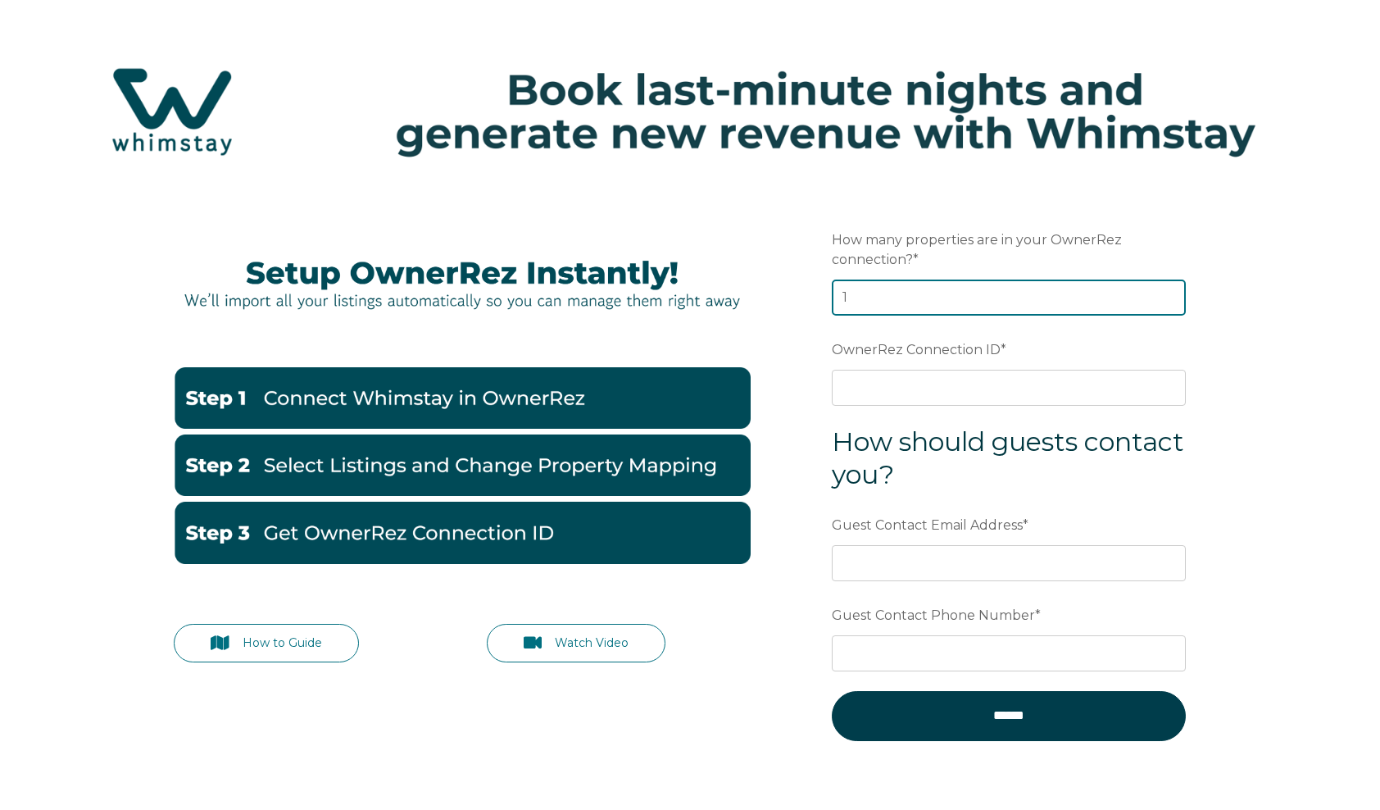
click at [1169, 291] on input "1" at bounding box center [1009, 297] width 354 height 36
type input "2"
click at [1169, 291] on input "2" at bounding box center [1009, 297] width 354 height 36
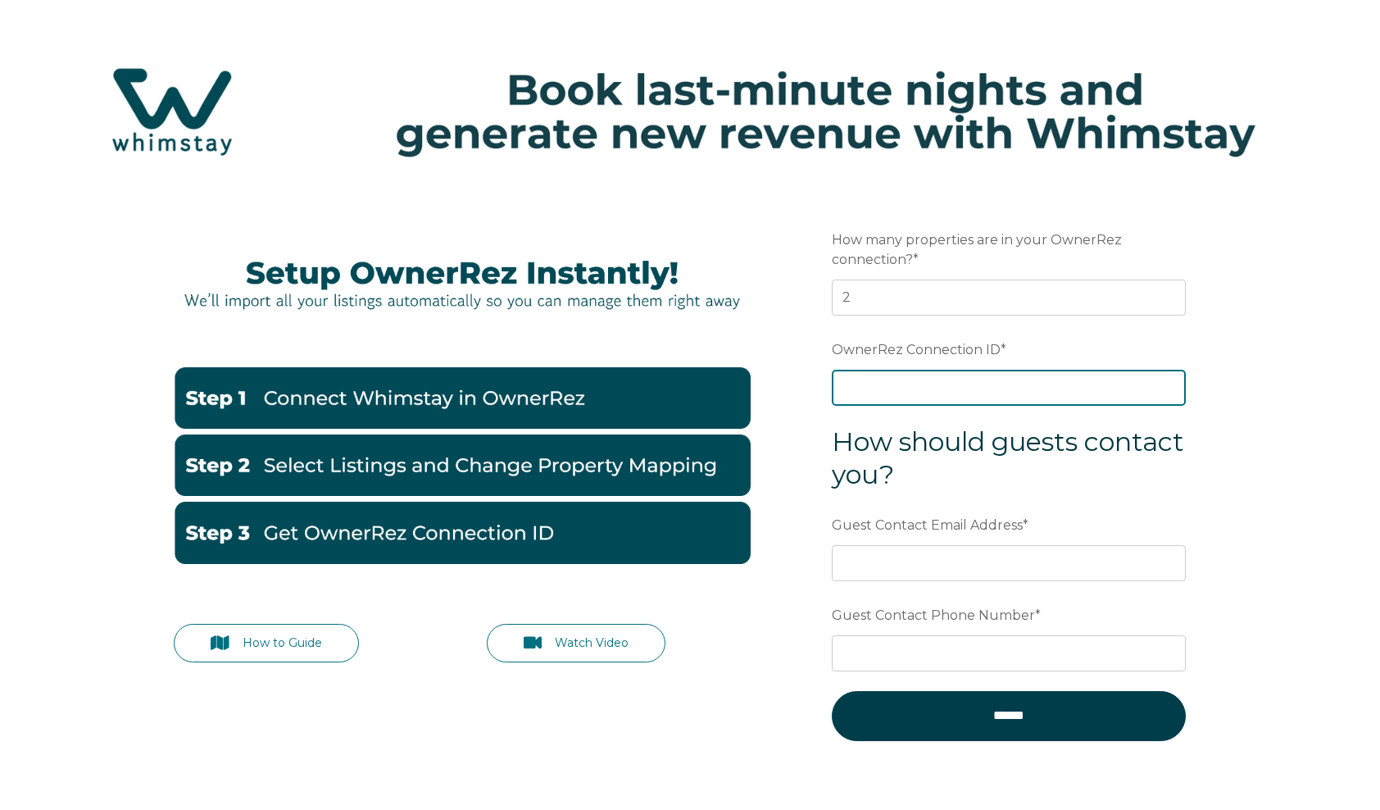
click at [979, 385] on input "OwnerRez Connection ID *" at bounding box center [1009, 388] width 354 height 36
paste input "ora7ccddfae5x"
type input "ora7ccddfae5x"
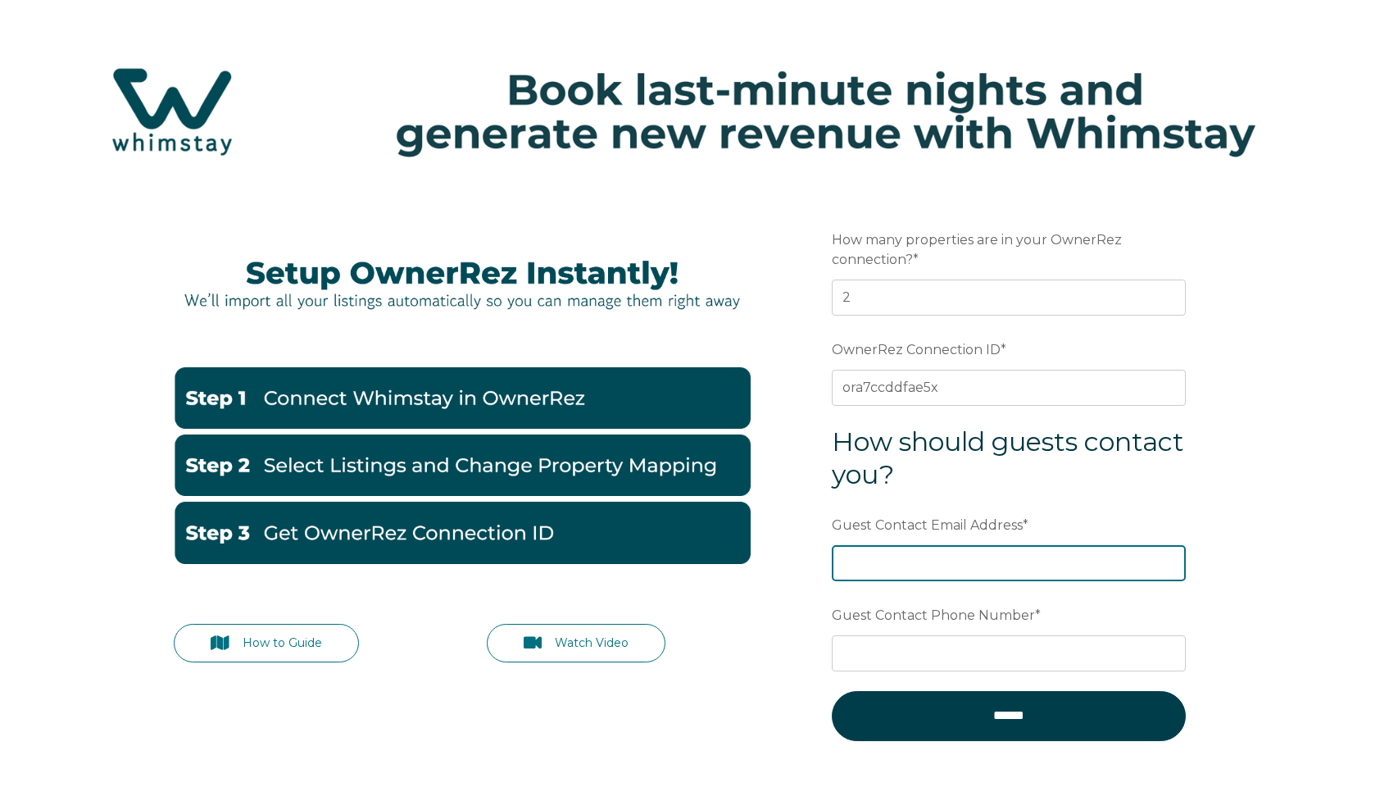
click at [966, 555] on input "Guest Contact Email Address *" at bounding box center [1009, 563] width 354 height 36
type input "[EMAIL_ADDRESS][DOMAIN_NAME]"
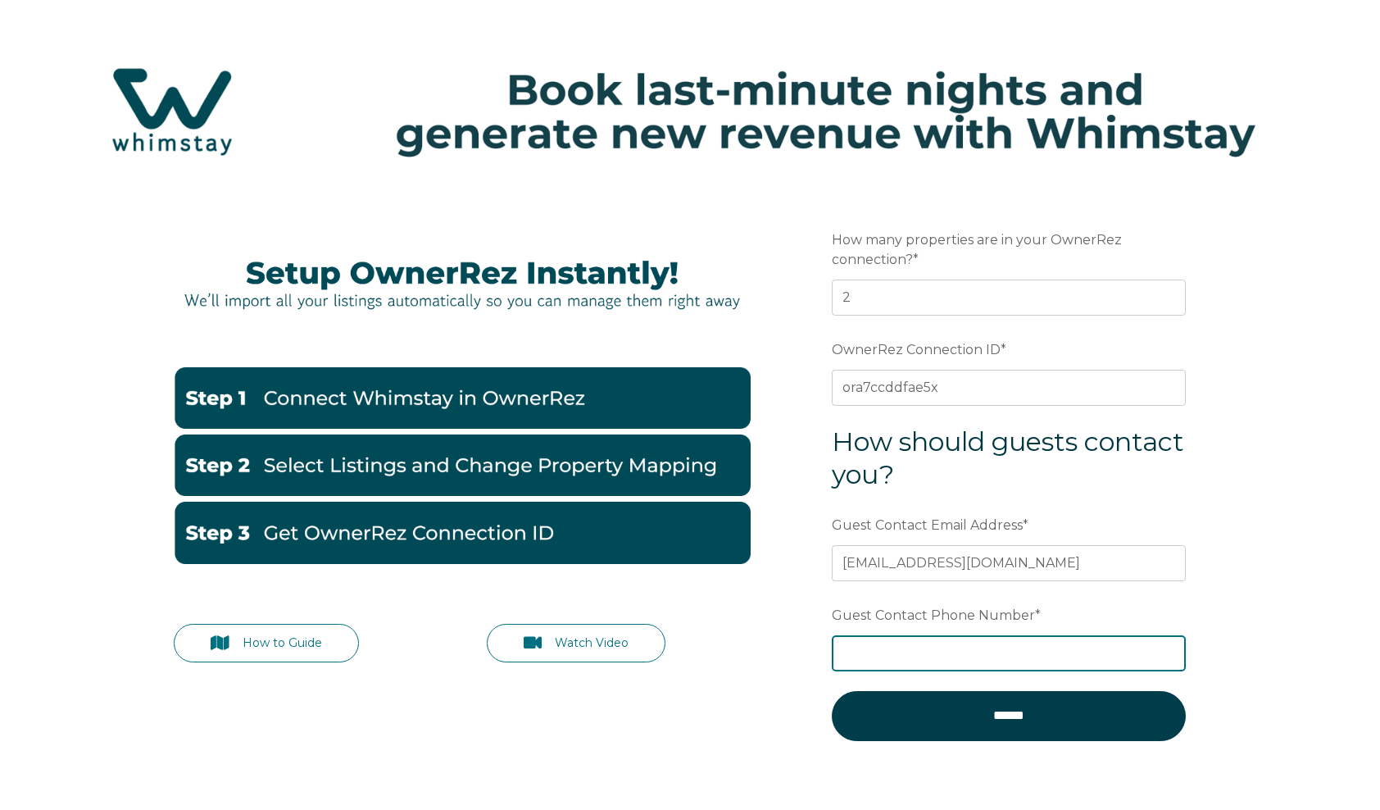
click at [972, 652] on input "Guest Contact Phone Number *" at bounding box center [1009, 653] width 354 height 36
click at [835, 646] on input "2028104710" at bounding box center [1009, 653] width 354 height 36
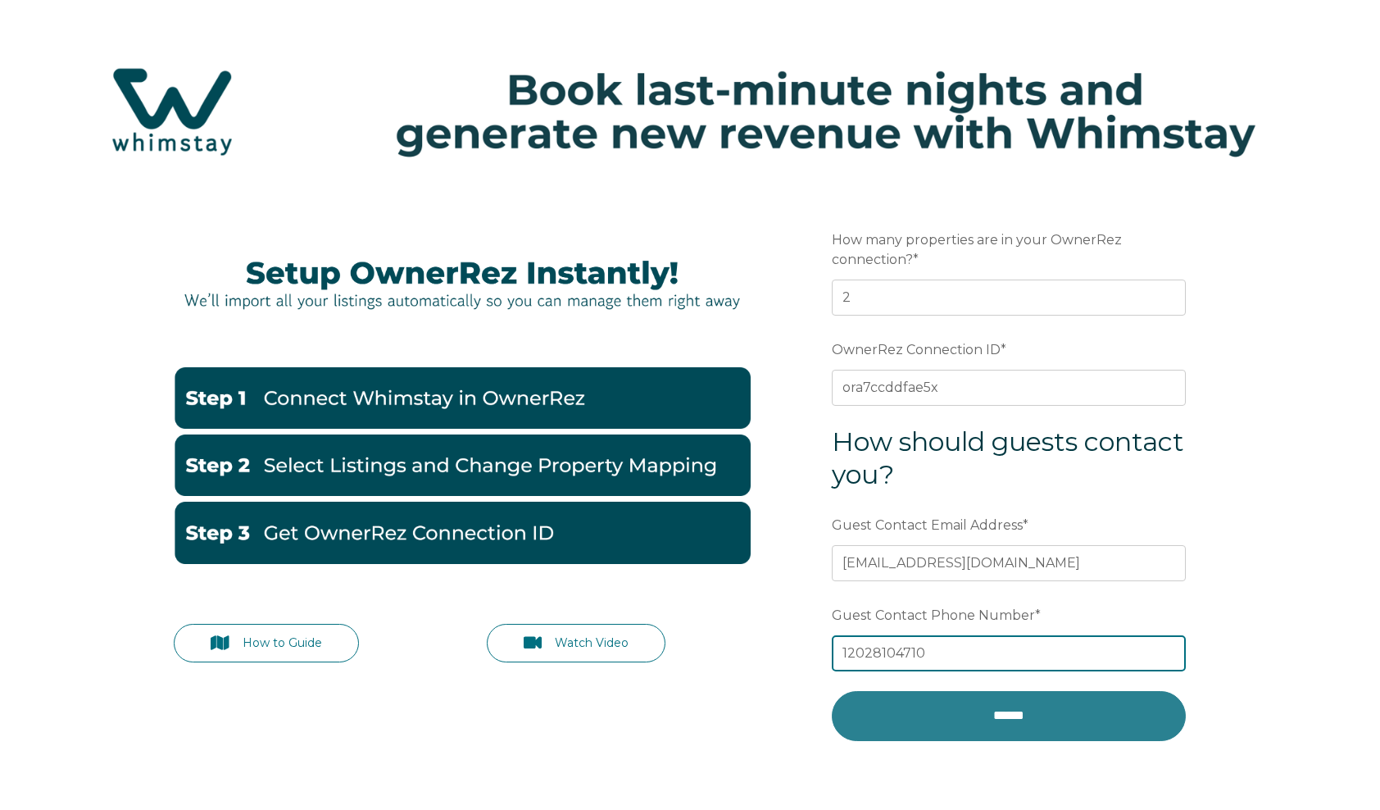
type input "12028104710"
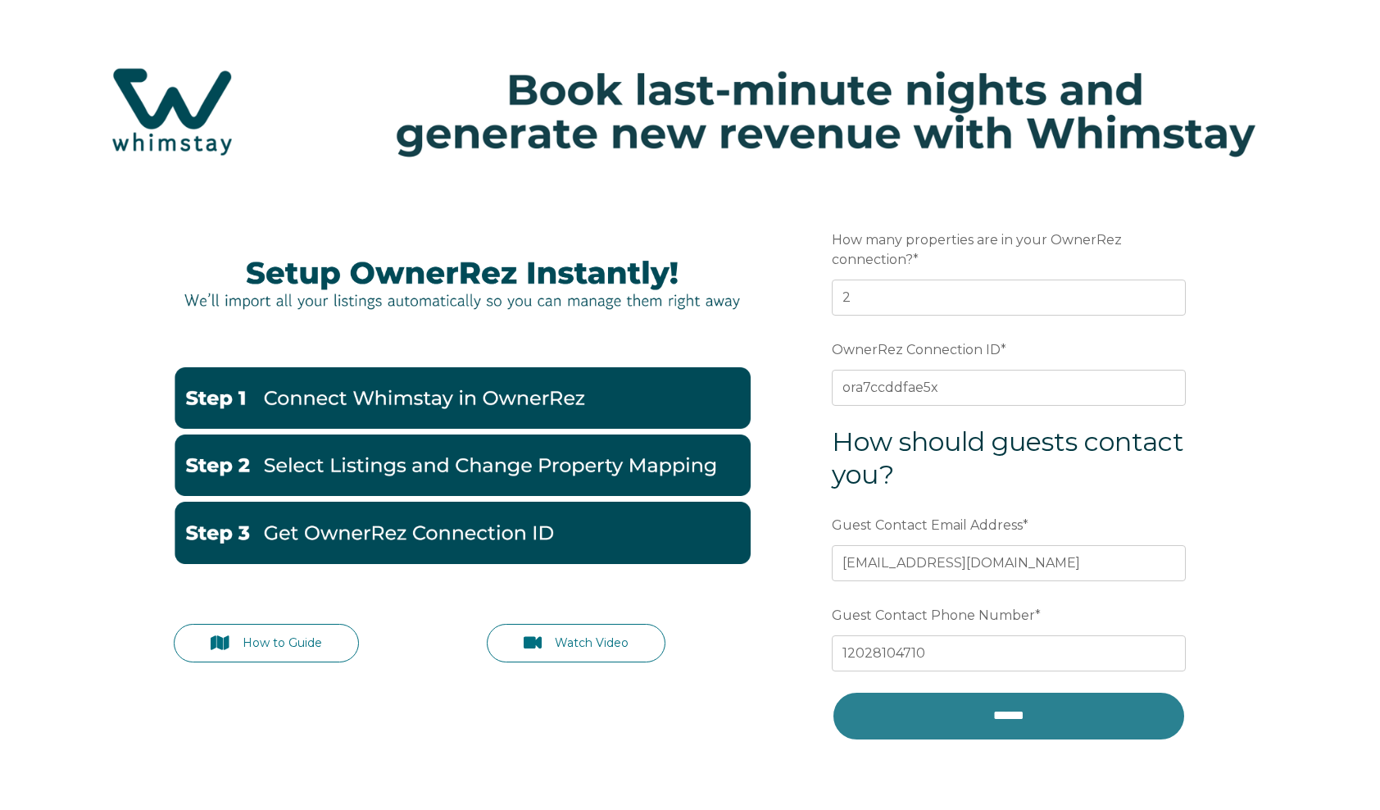
click at [974, 720] on input "******" at bounding box center [1009, 715] width 354 height 49
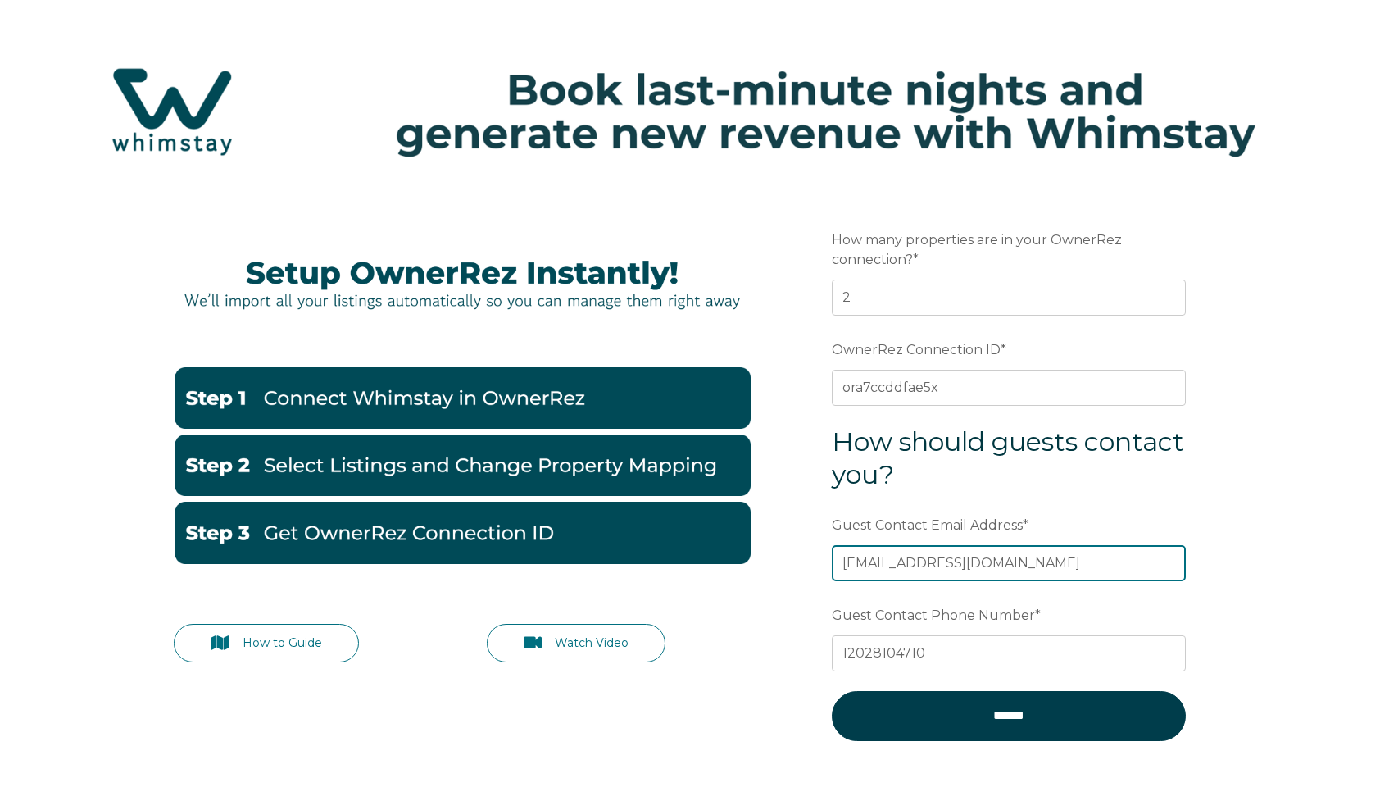
click at [1048, 563] on input "[EMAIL_ADDRESS][DOMAIN_NAME]" at bounding box center [1009, 563] width 354 height 36
type input "[EMAIL_ADDRESS][DOMAIN_NAME]"
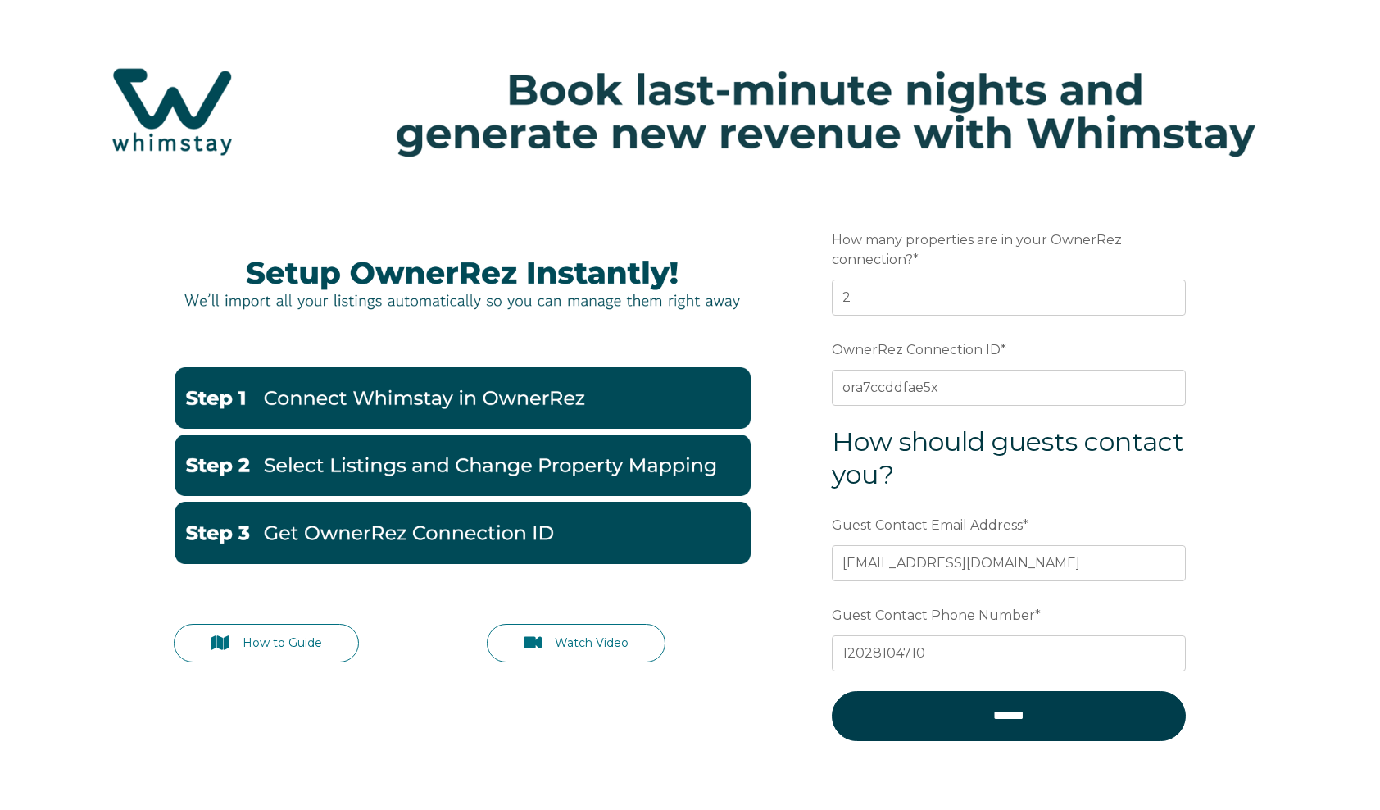
click at [1302, 498] on div "How to Guide Watch Video Preferred language Email How many properties are in yo…" at bounding box center [690, 526] width 1380 height 674
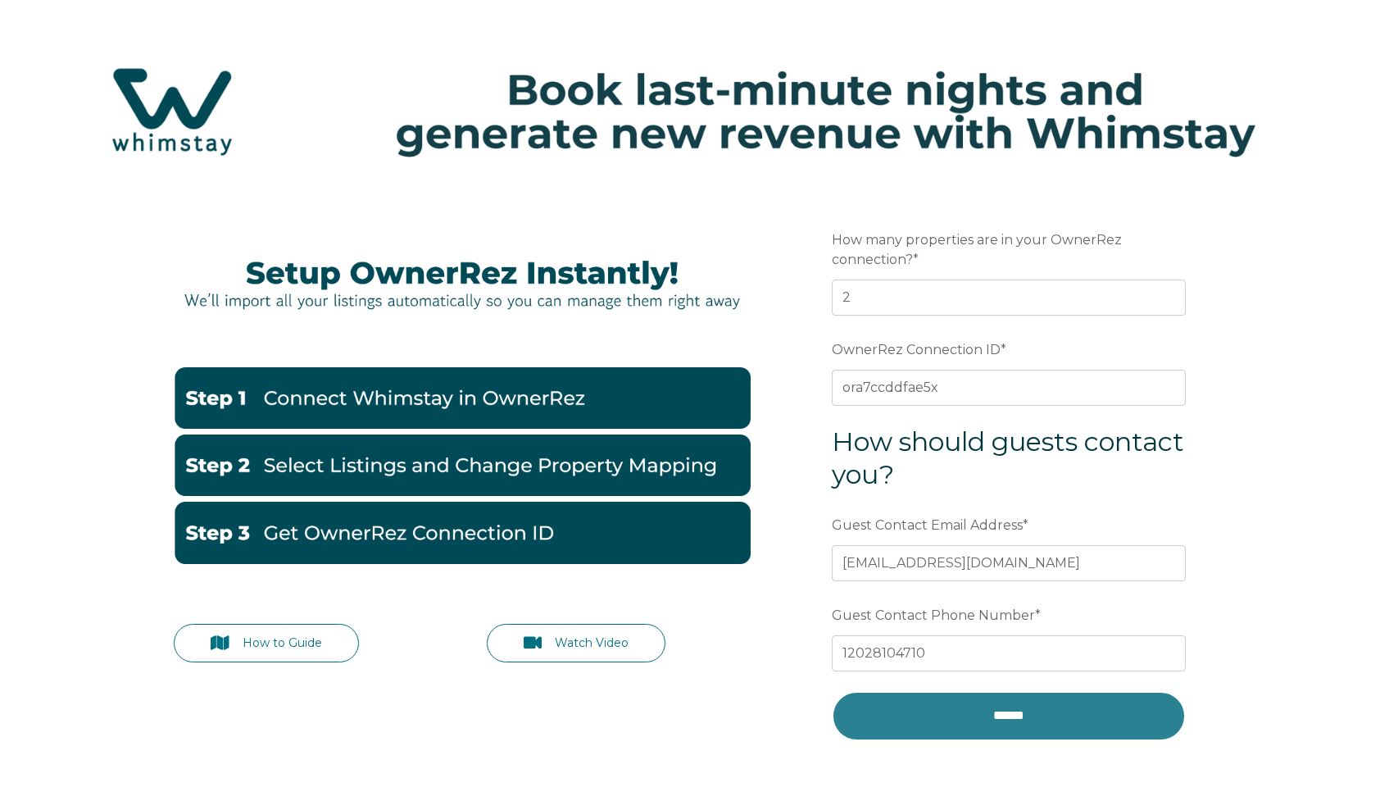
click at [1018, 720] on input "******" at bounding box center [1009, 715] width 354 height 49
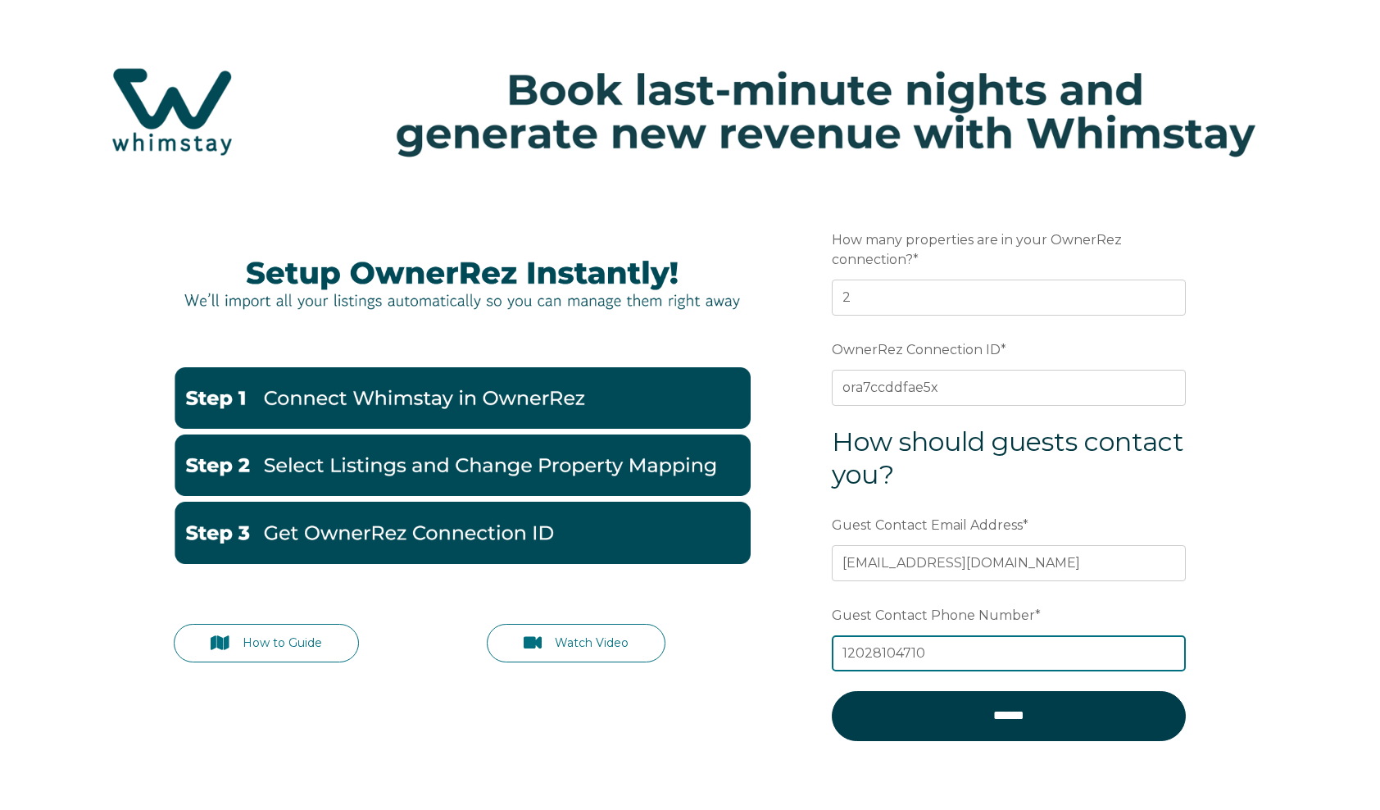
click at [849, 646] on input "12028104710" at bounding box center [1009, 653] width 354 height 36
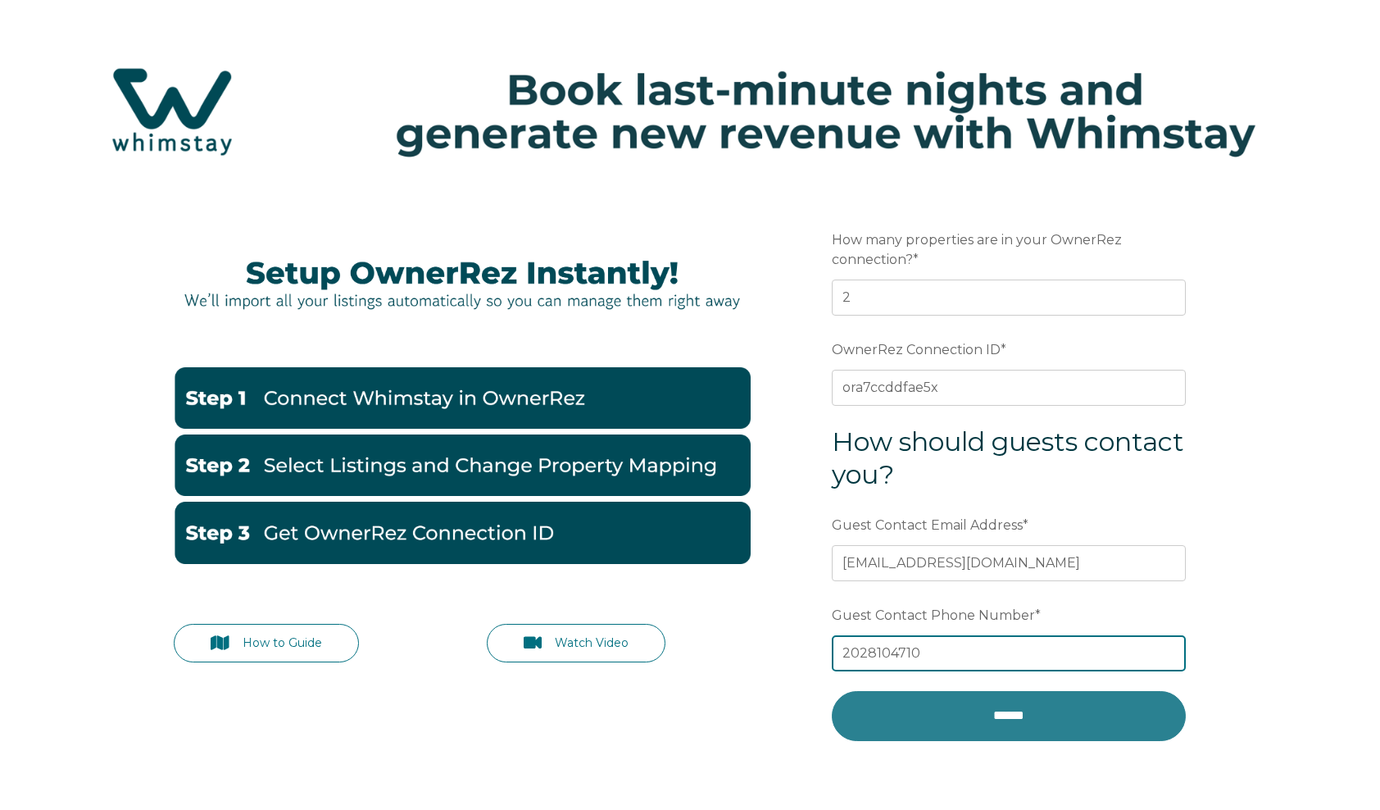
type input "2028104710"
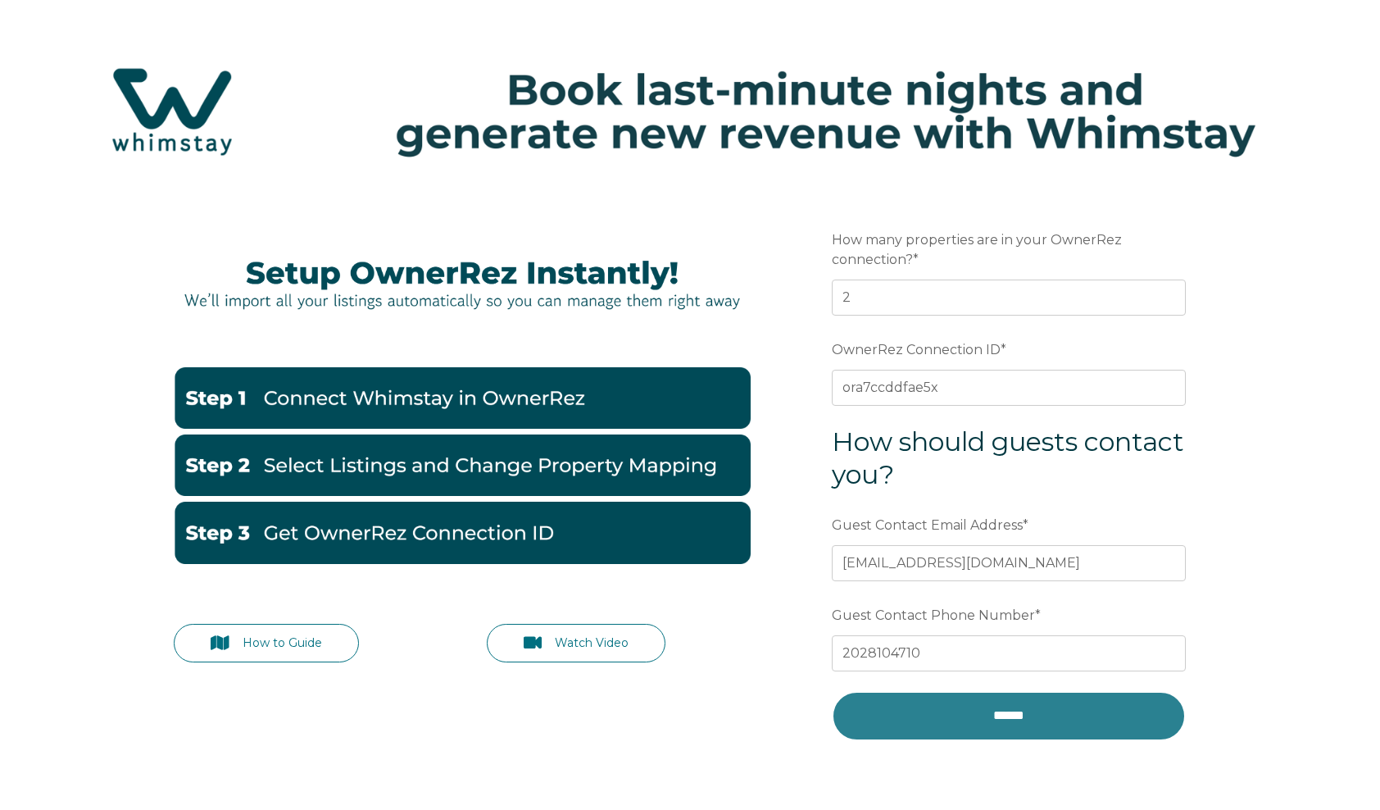
click at [894, 705] on input "******" at bounding box center [1009, 715] width 354 height 49
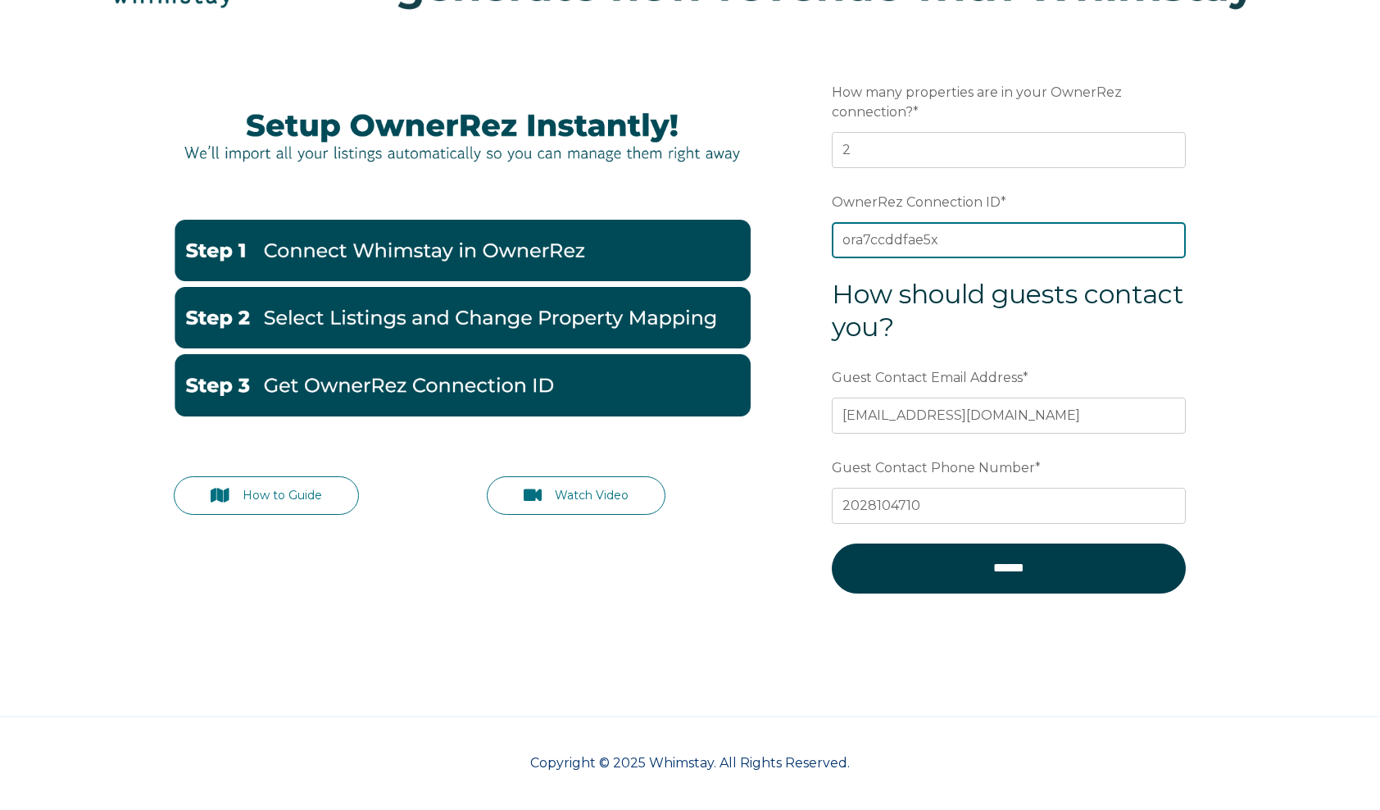
click at [979, 233] on input "ora7ccddfae5x" at bounding box center [1009, 240] width 354 height 36
type input "ora7ccddfae5x"
click at [1330, 472] on div "How to Guide Watch Video Preferred language Email How many properties are in yo…" at bounding box center [690, 378] width 1380 height 674
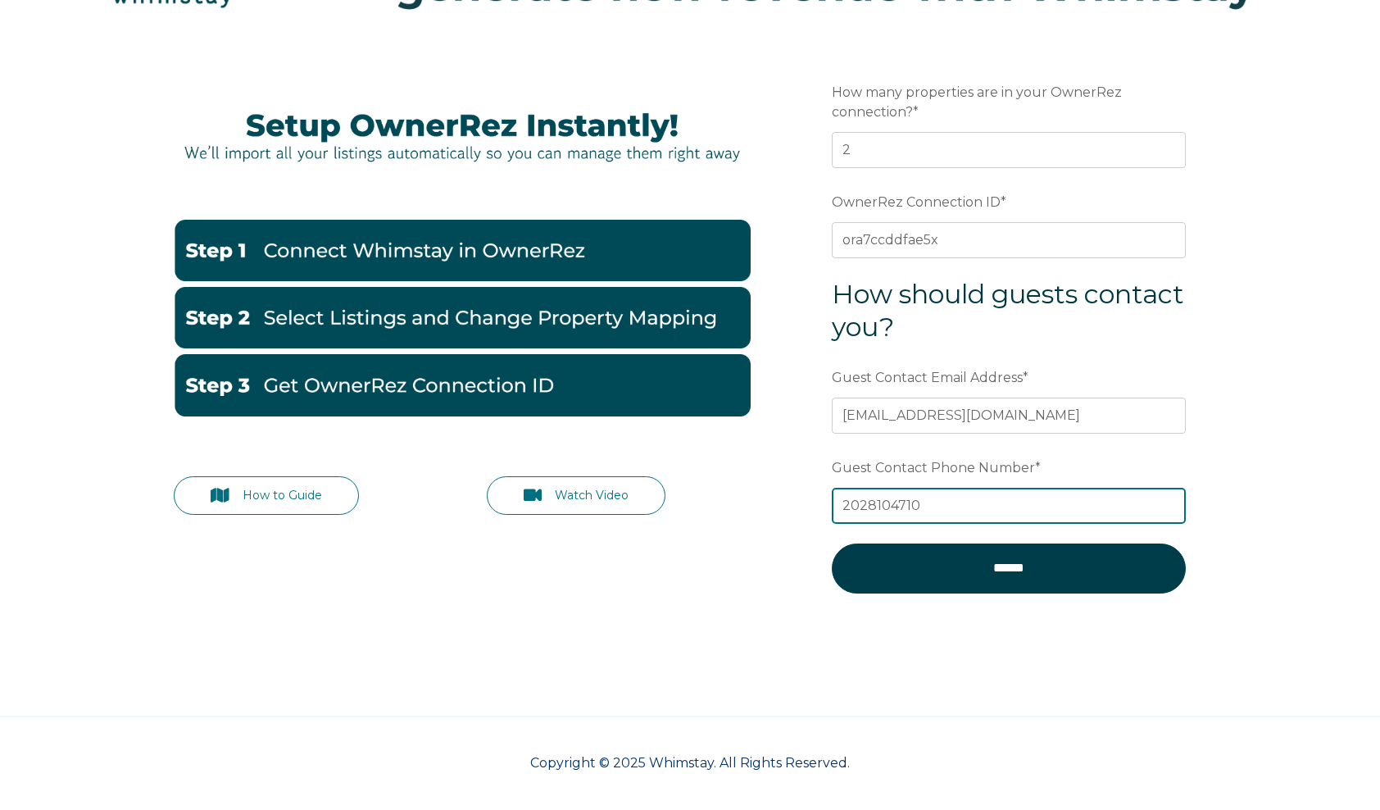
click at [867, 501] on input "2028104710" at bounding box center [1009, 506] width 354 height 36
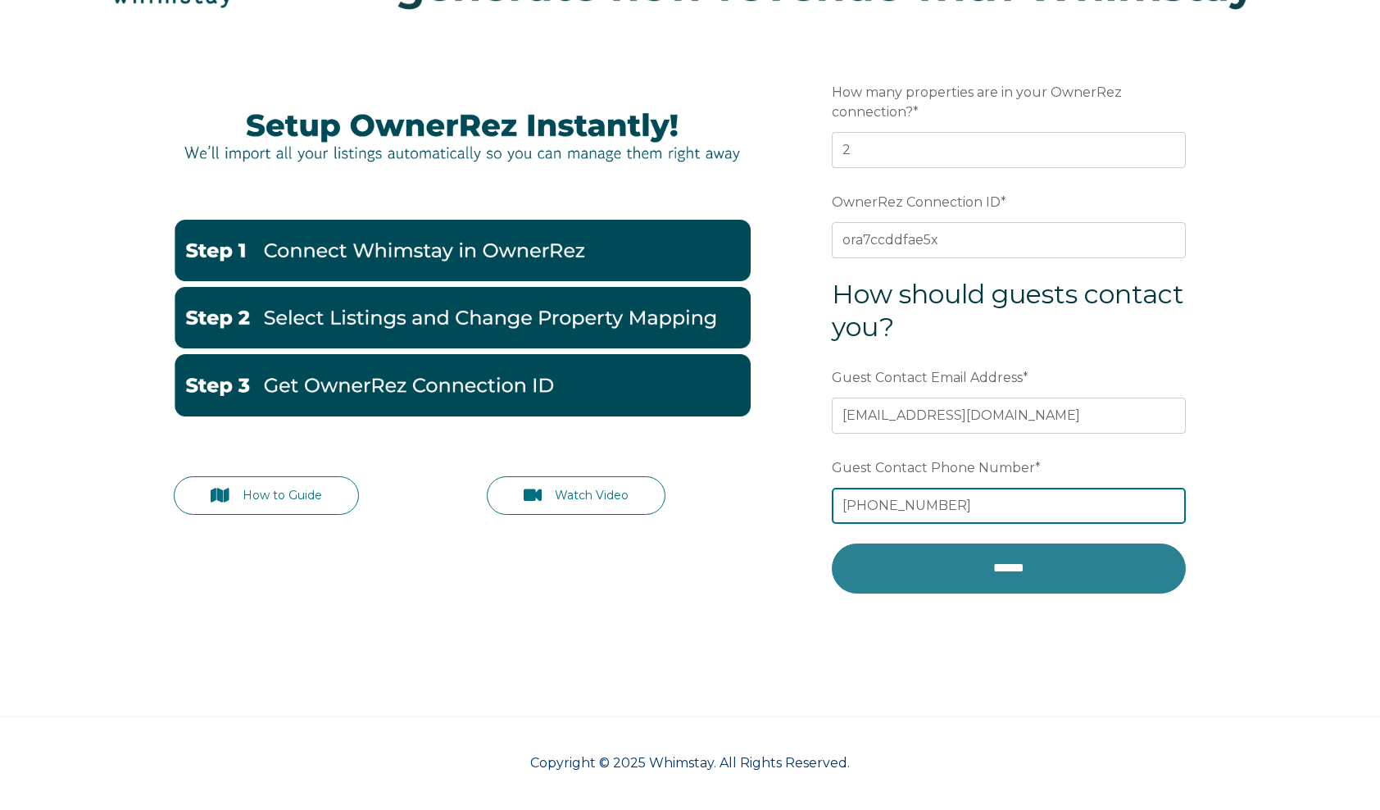
type input "202-810-4710"
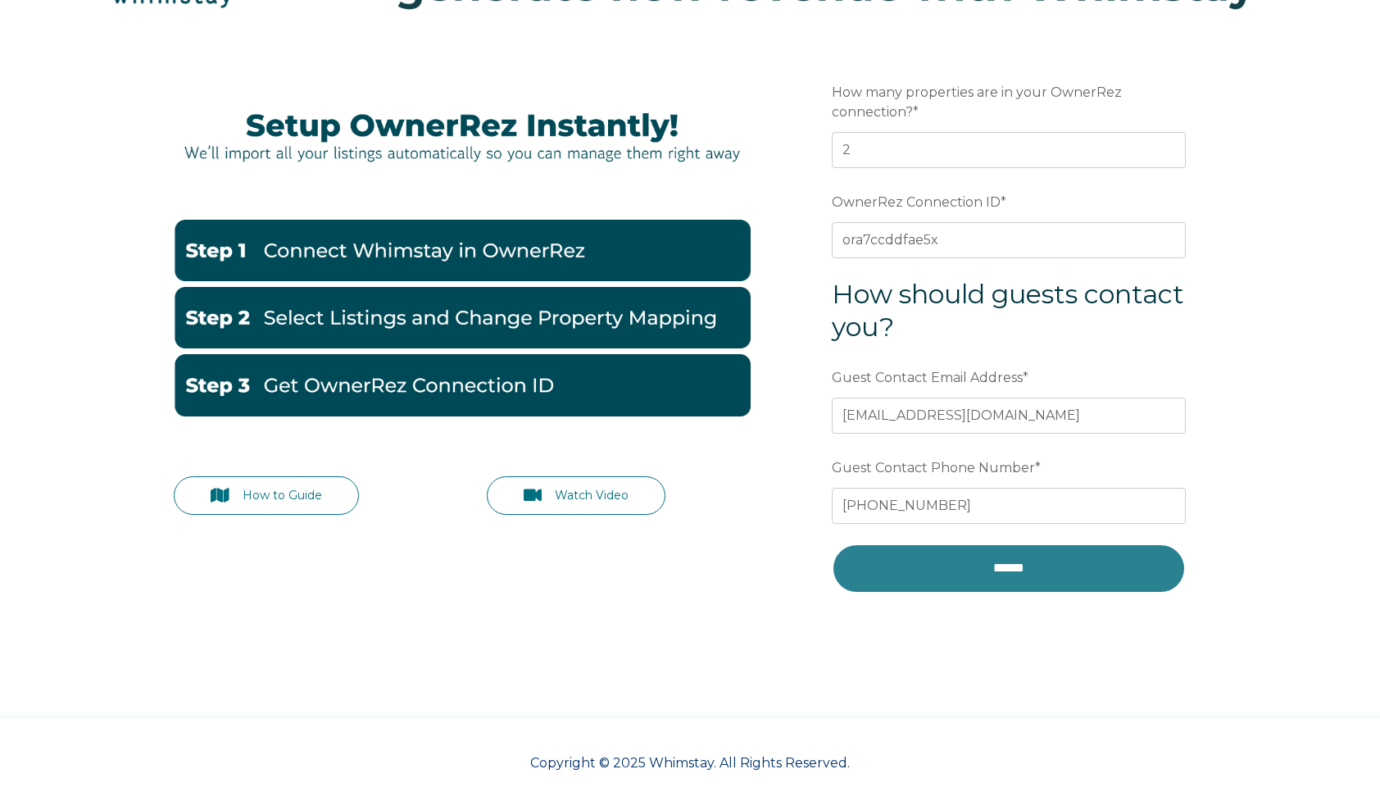
click at [974, 561] on input "******" at bounding box center [1009, 567] width 354 height 49
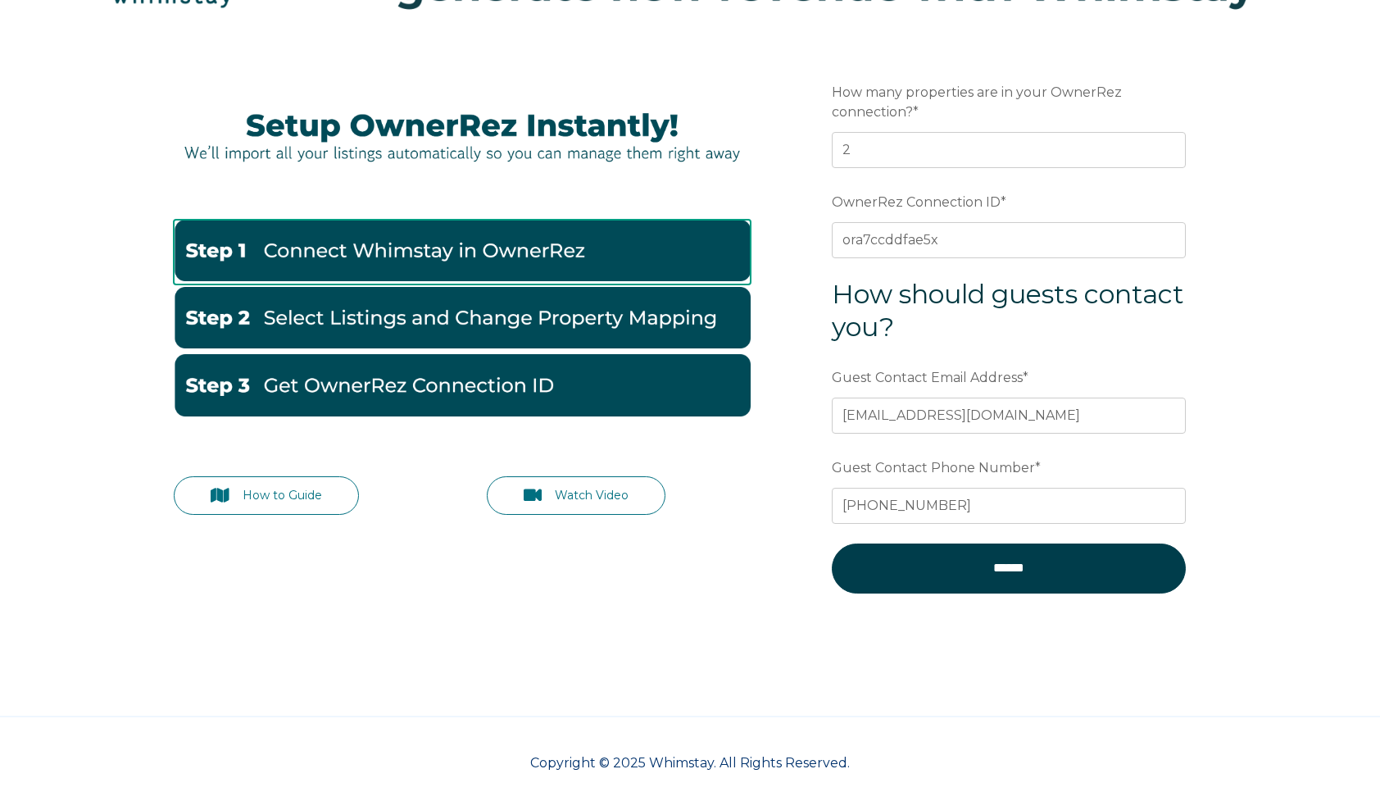
click at [541, 268] on img at bounding box center [462, 250] width 577 height 61
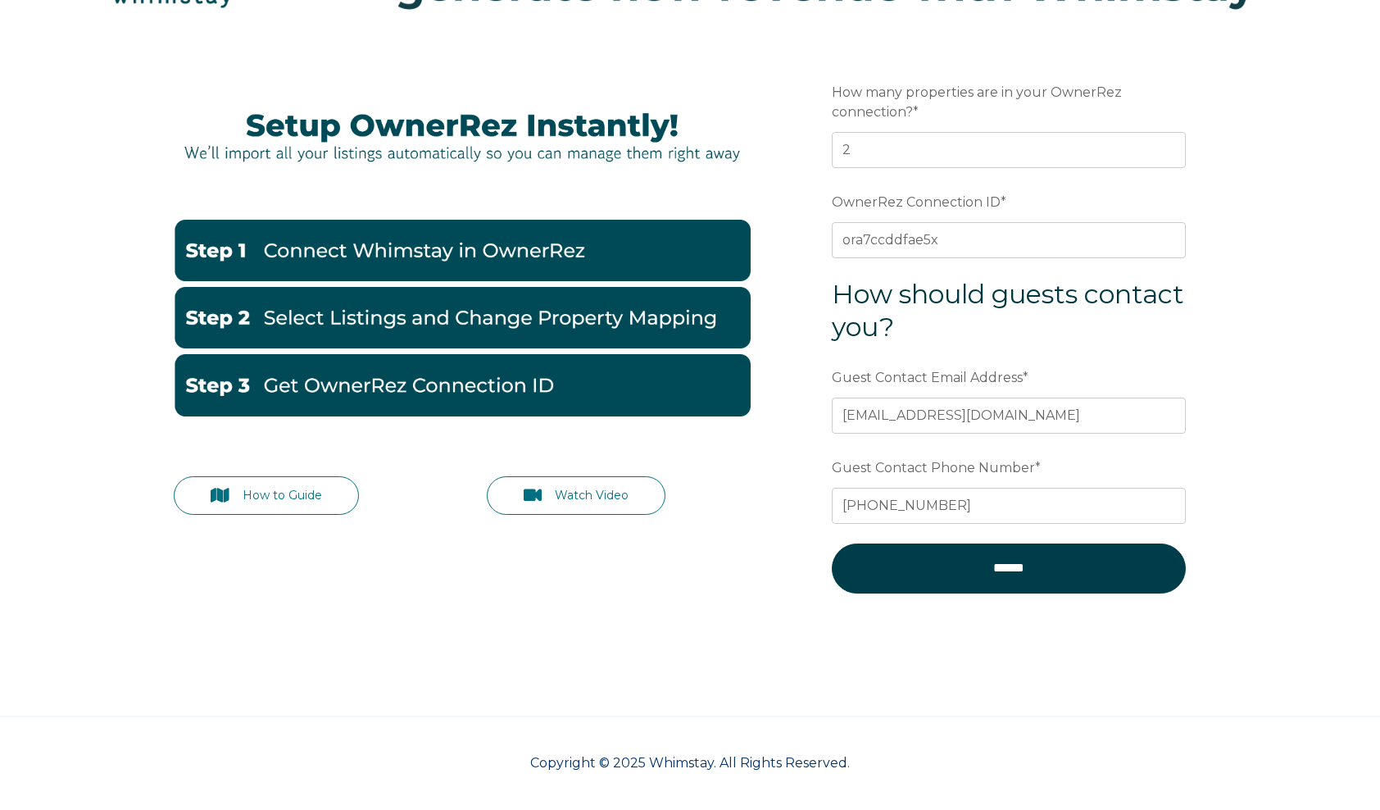
click at [360, 313] on img at bounding box center [462, 317] width 577 height 61
click at [574, 501] on link "Watch Video" at bounding box center [576, 495] width 179 height 39
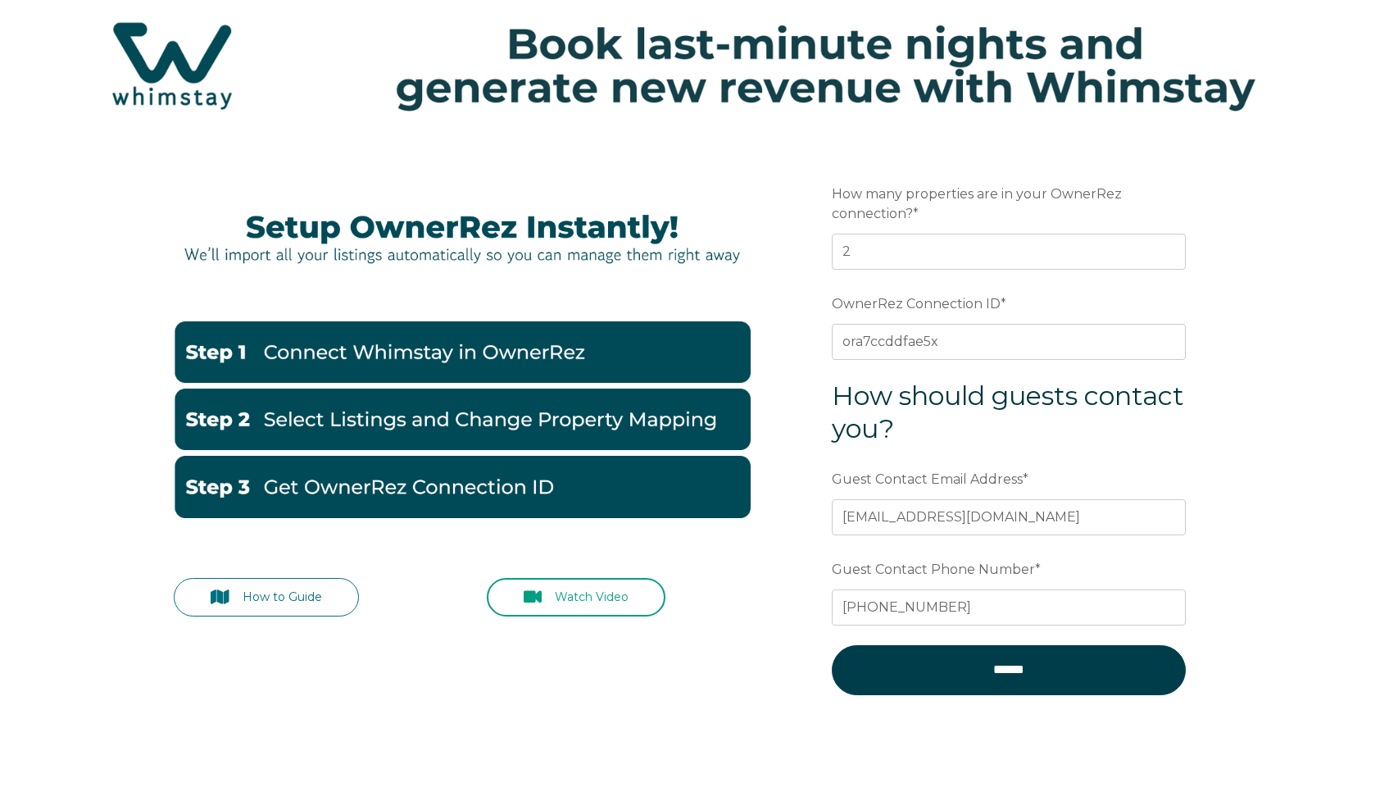
scroll to position [0, 0]
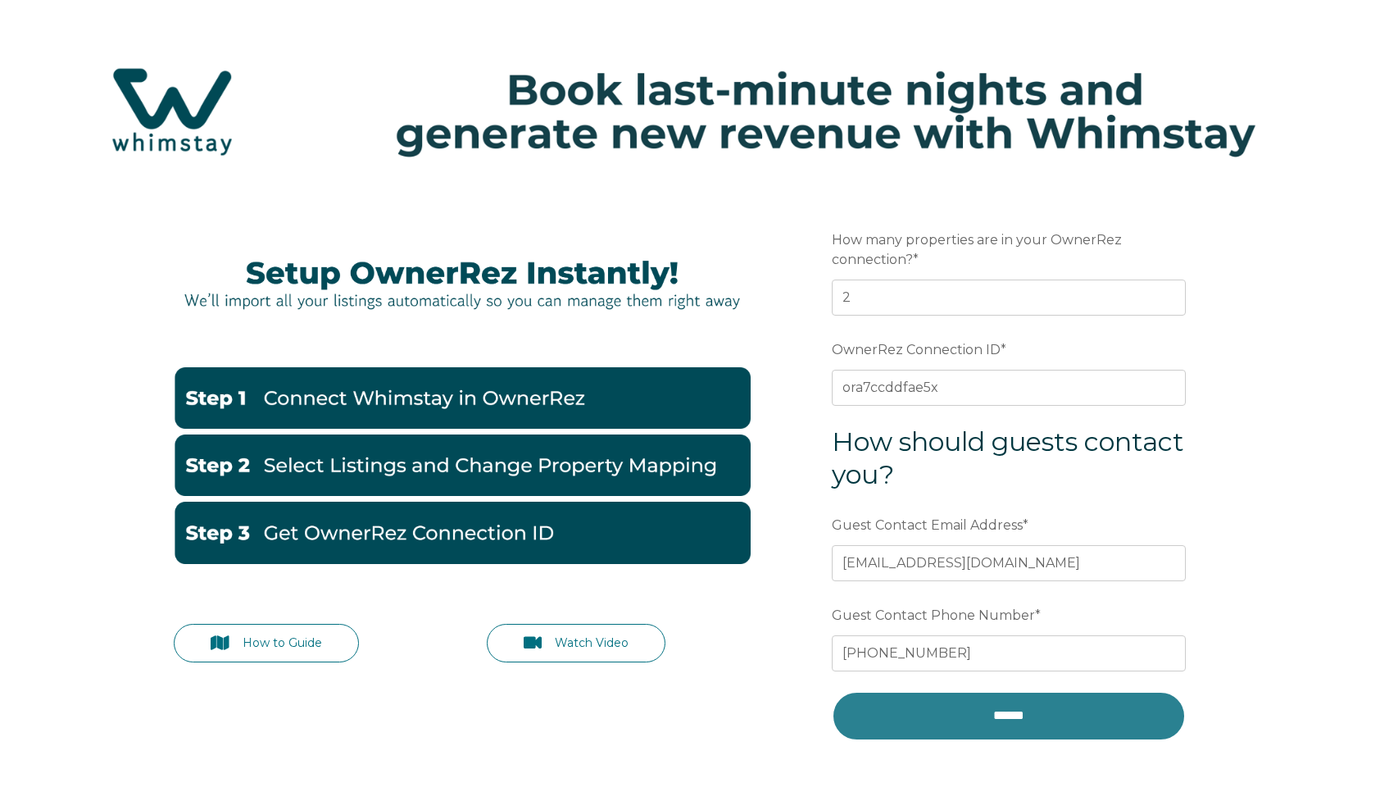
click at [1002, 725] on input "******" at bounding box center [1009, 715] width 354 height 49
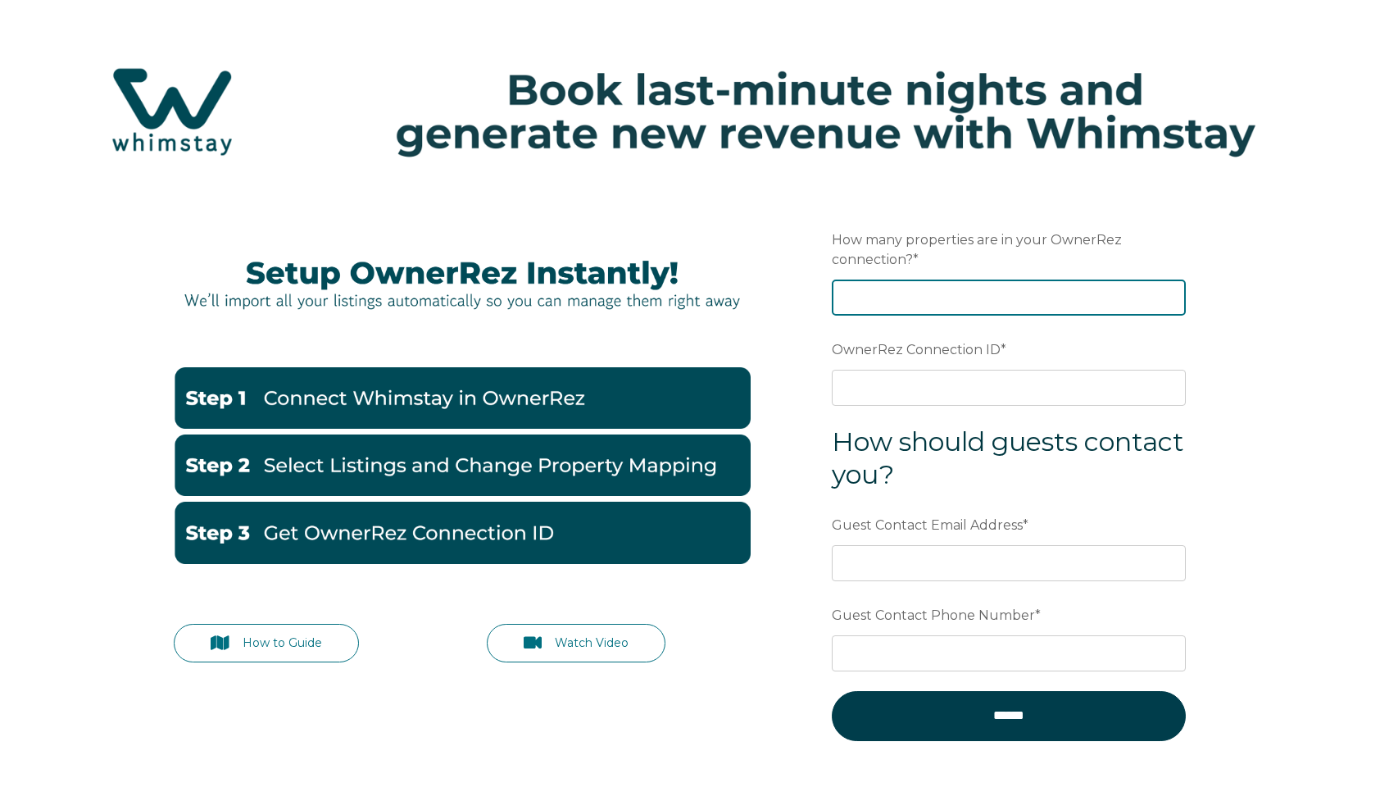
click at [1033, 315] on input "How many properties are in your OwnerRez connection? *" at bounding box center [1009, 297] width 354 height 36
type input "2"
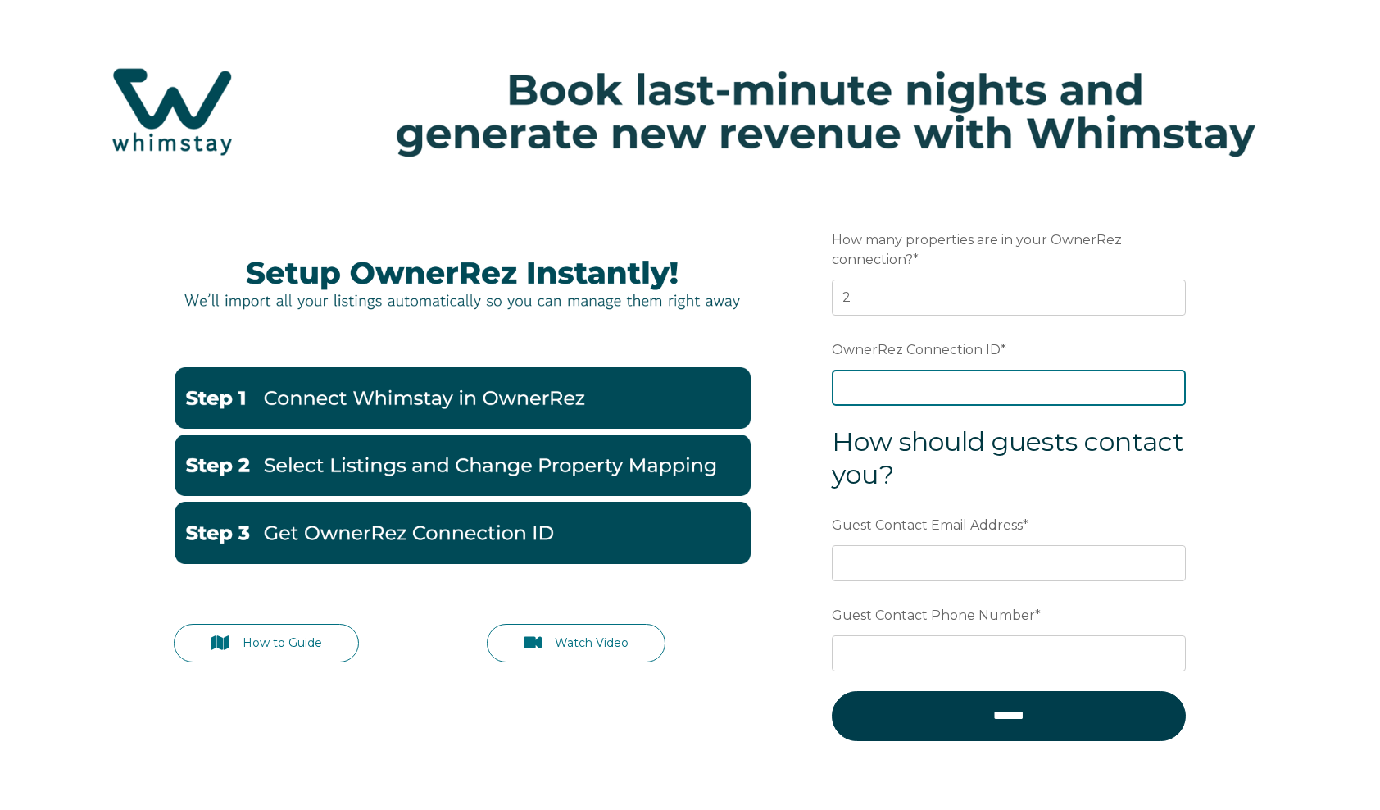
click at [1121, 391] on input "OwnerRez Connection ID *" at bounding box center [1009, 388] width 354 height 36
paste input "ora7ccddfae5x"
type input "ora7ccddfae5x"
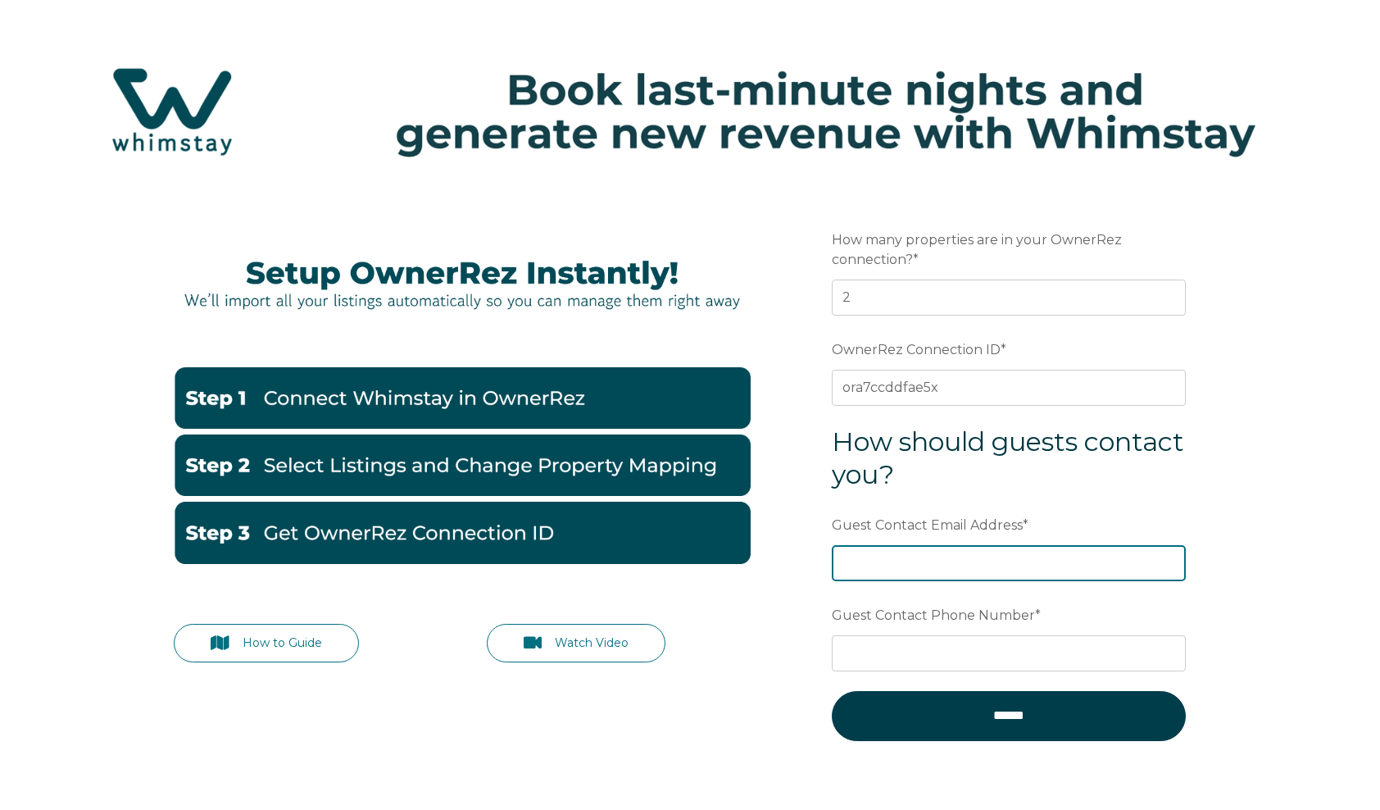
click at [1068, 565] on input "Guest Contact Email Address *" at bounding box center [1009, 563] width 354 height 36
type input "[EMAIL_ADDRESS][DOMAIN_NAME]"
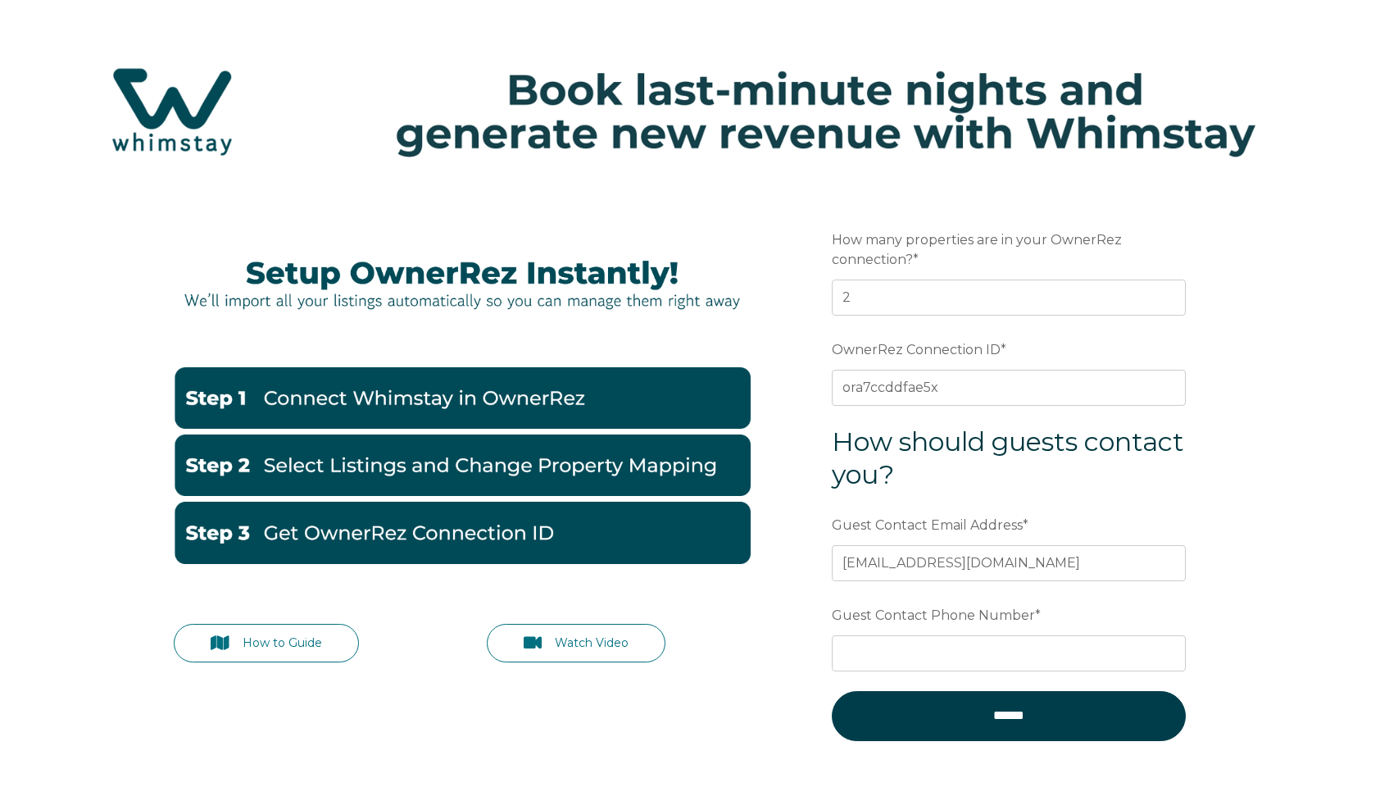
click at [1238, 474] on div "How to Guide Watch Video Preferred language Email How many properties are in yo…" at bounding box center [690, 526] width 1380 height 674
click at [1006, 655] on input "Guest Contact Phone Number *" at bounding box center [1009, 653] width 354 height 36
type input "2"
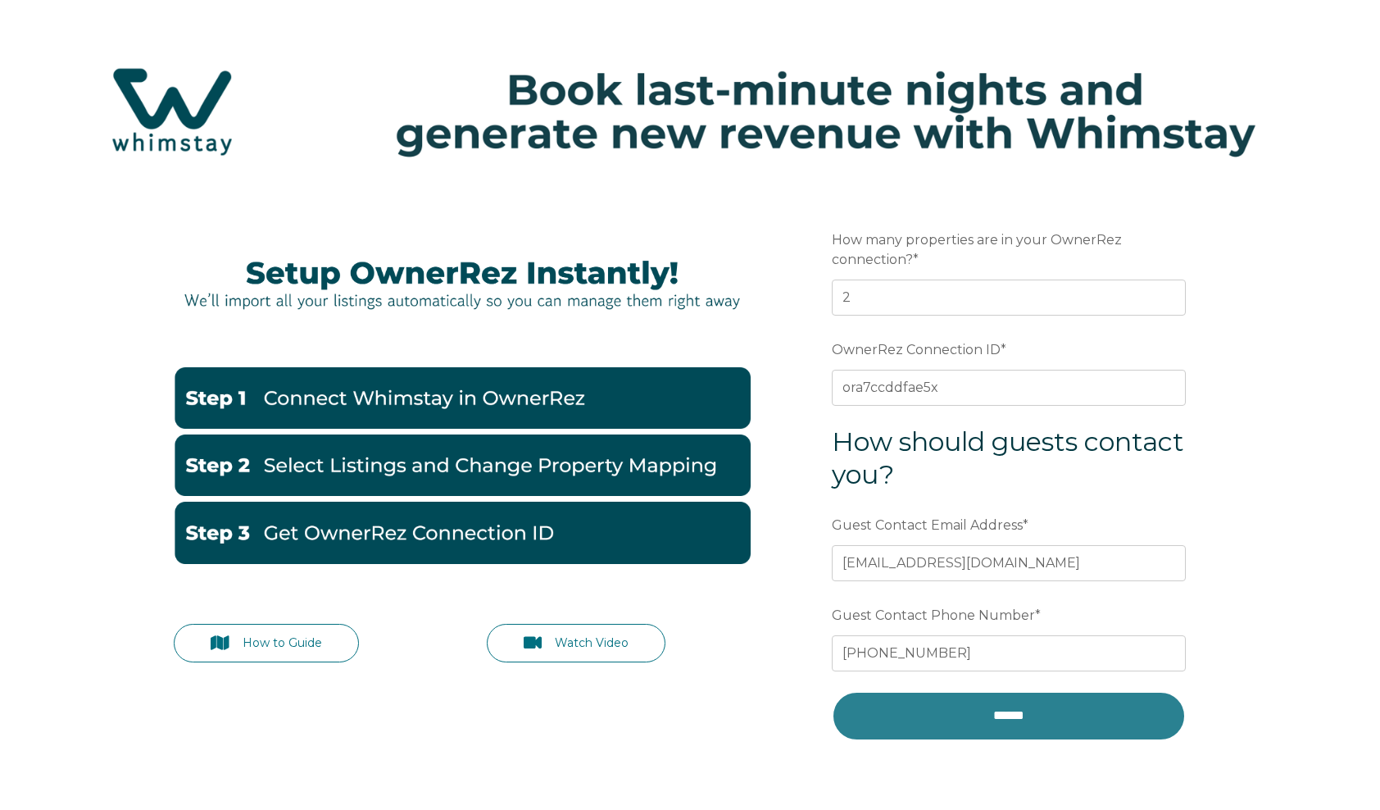
click at [1028, 711] on input "******" at bounding box center [1009, 715] width 354 height 49
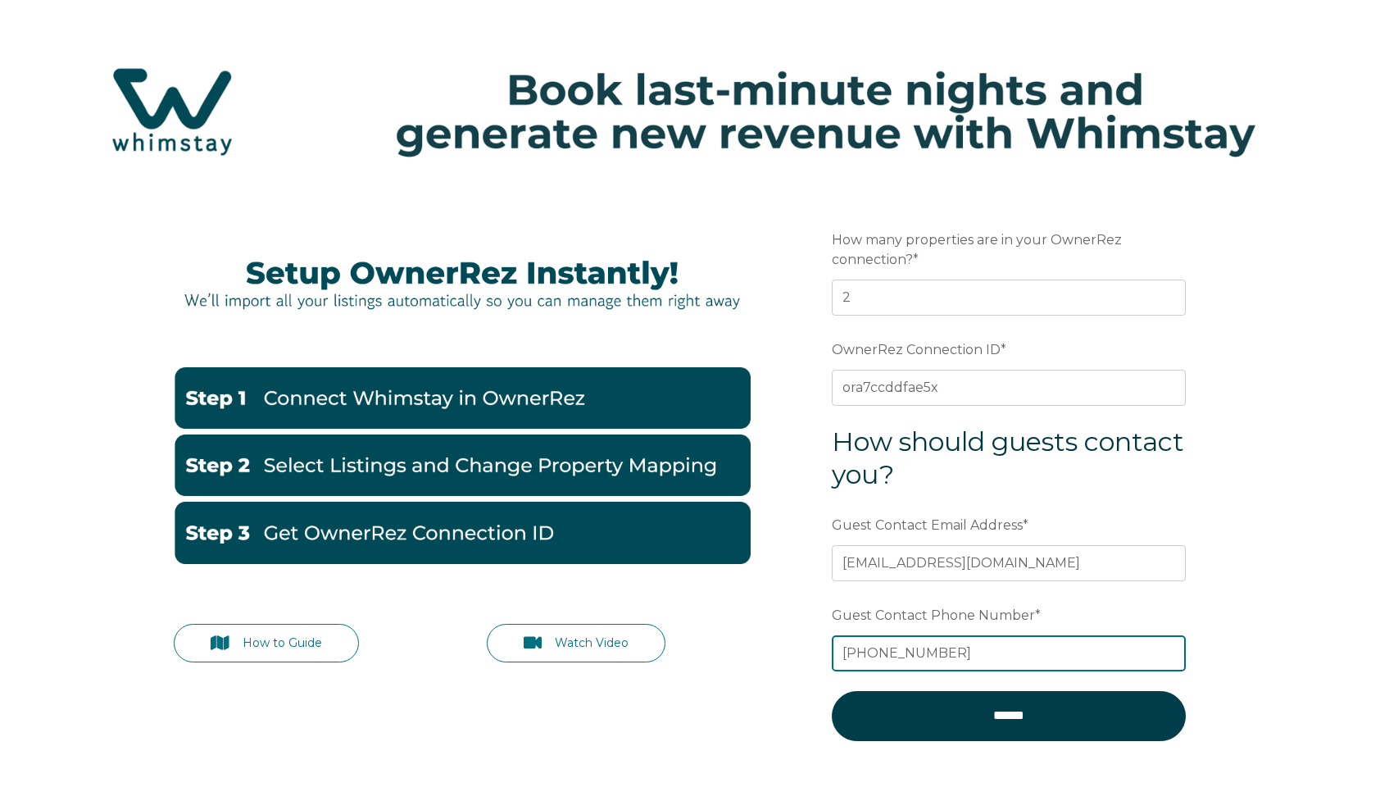
click at [843, 657] on input "[PHONE_NUMBER]" at bounding box center [1009, 653] width 354 height 36
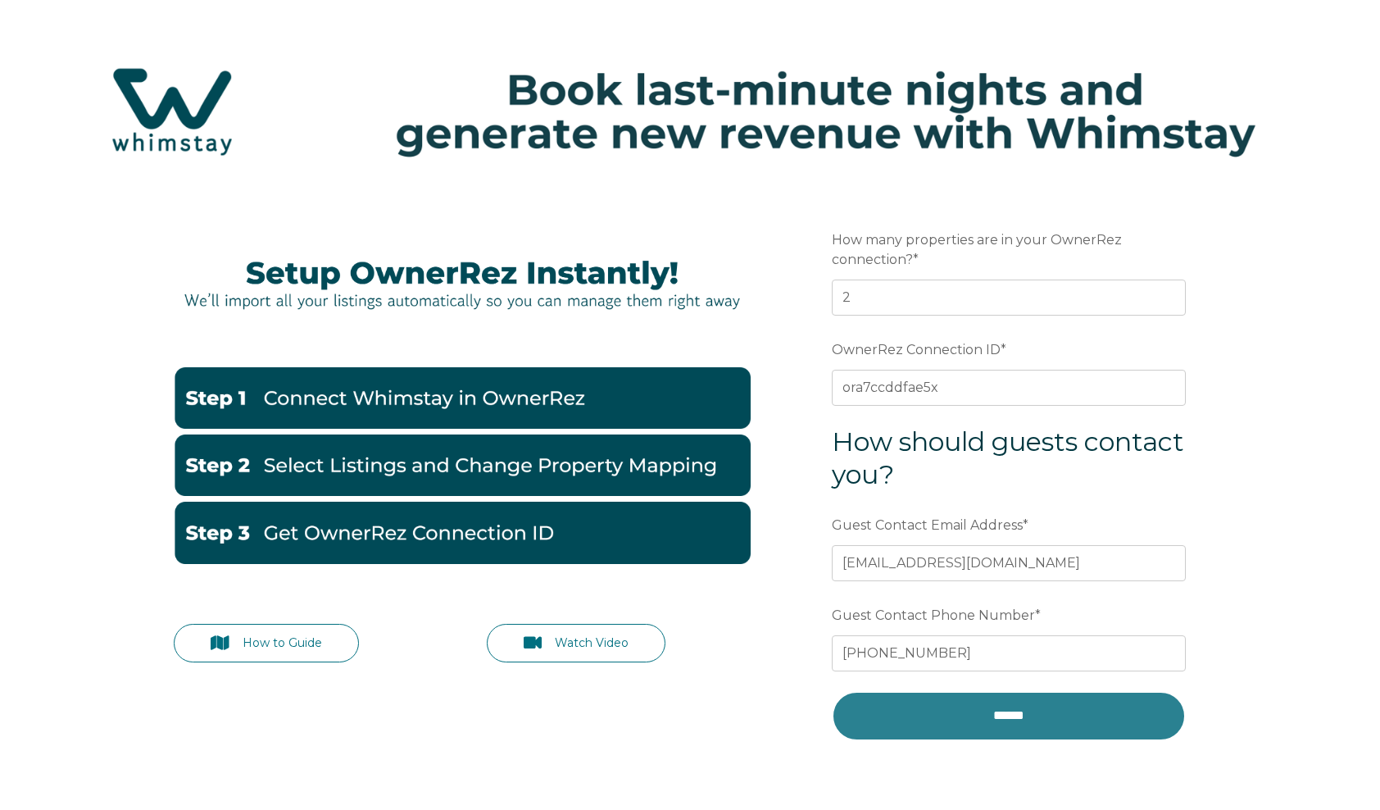
click at [941, 711] on input "******" at bounding box center [1009, 715] width 354 height 49
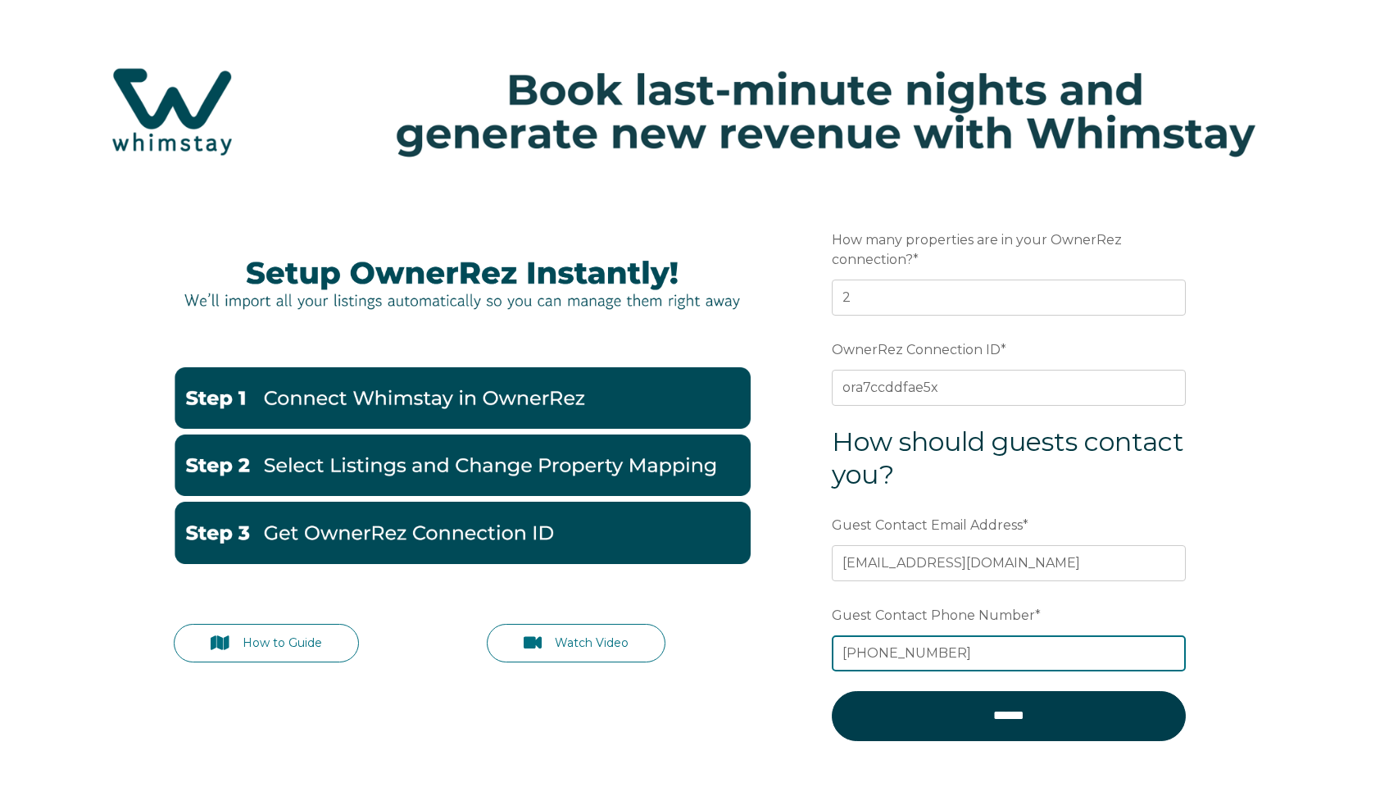
click at [859, 646] on input "[PHONE_NUMBER]" at bounding box center [1009, 653] width 354 height 36
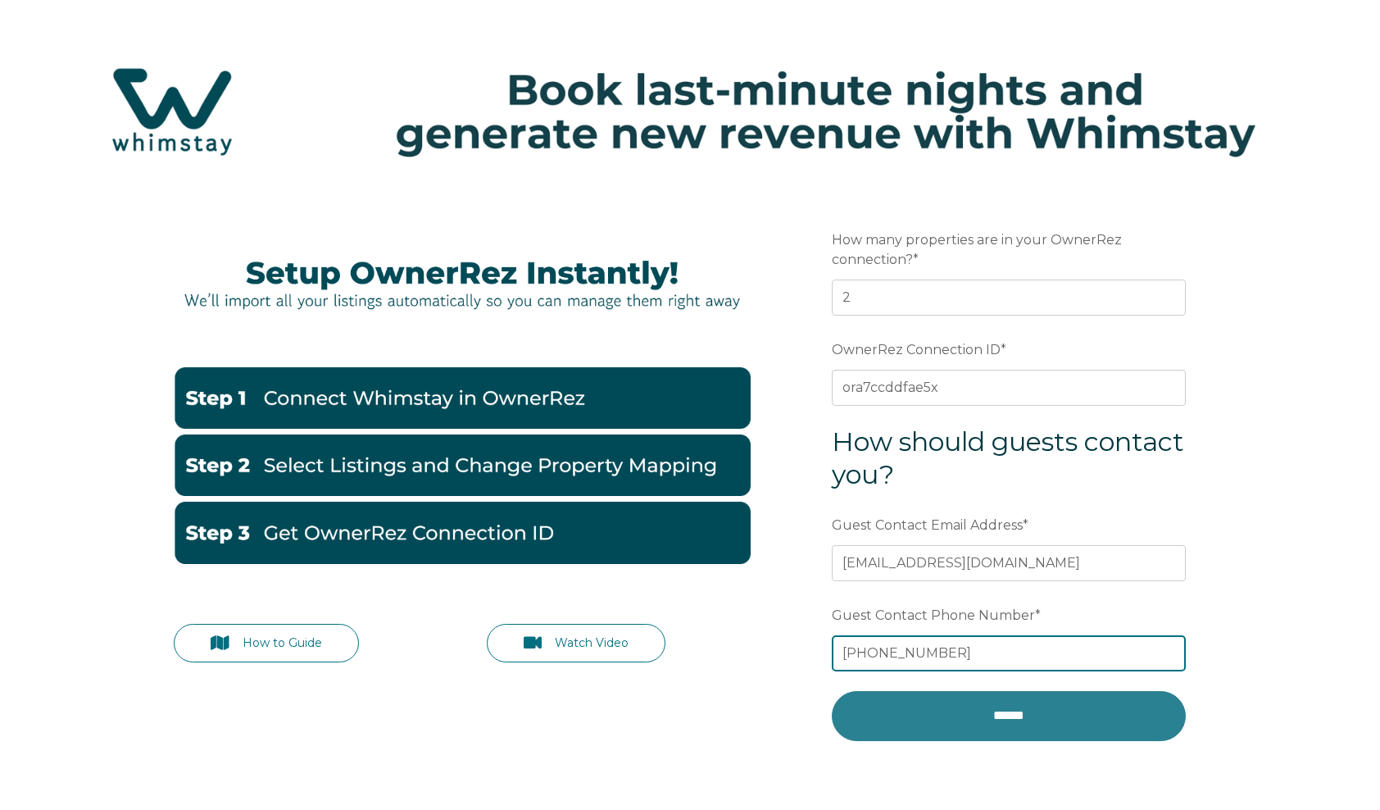
type input "[PHONE_NUMBER]"
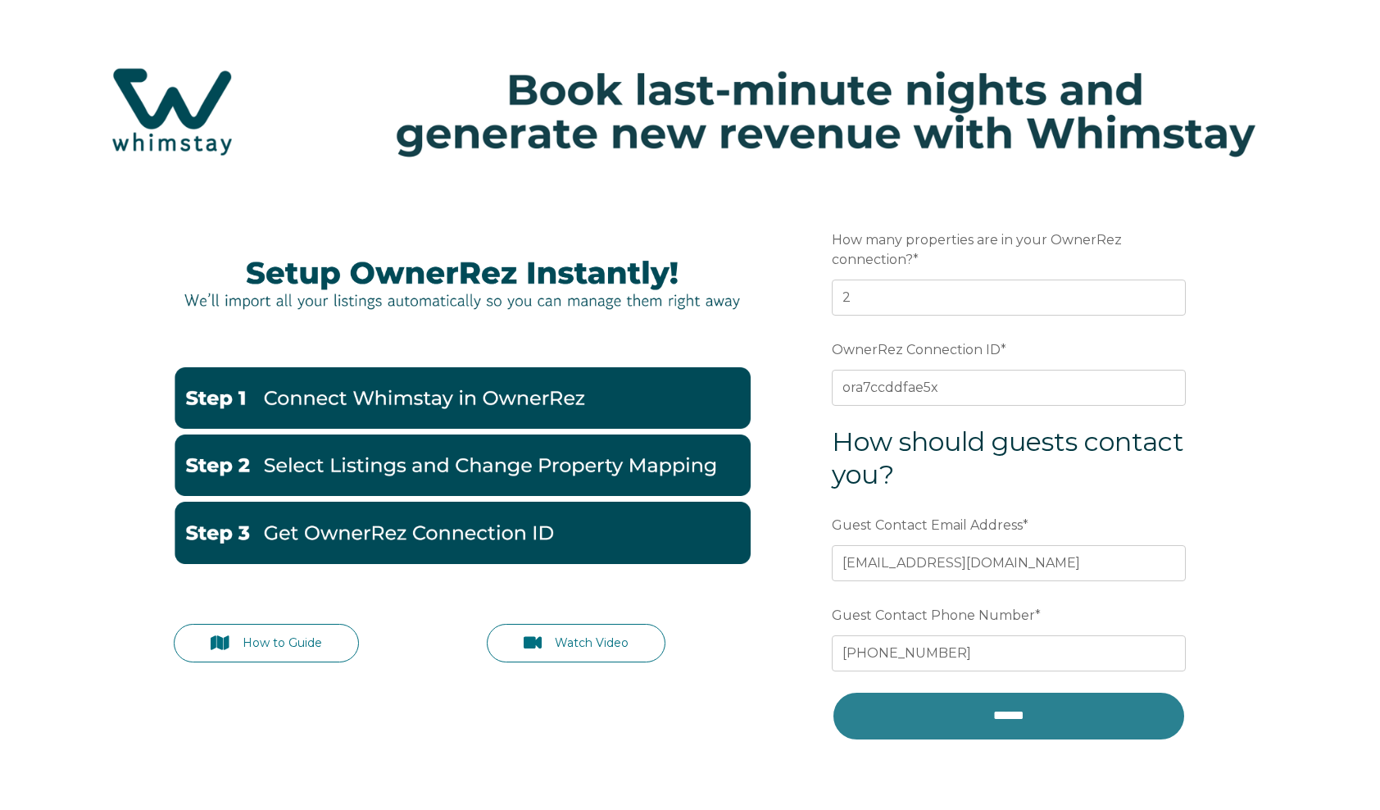
click at [1013, 729] on input "******" at bounding box center [1009, 715] width 354 height 49
